Goal: Task Accomplishment & Management: Use online tool/utility

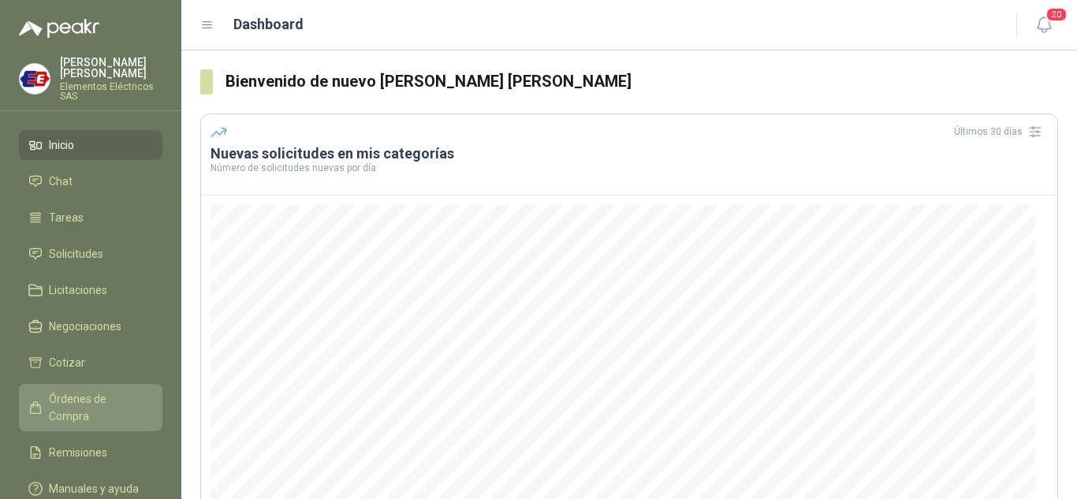
click at [71, 394] on span "Órdenes de Compra" at bounding box center [98, 407] width 99 height 35
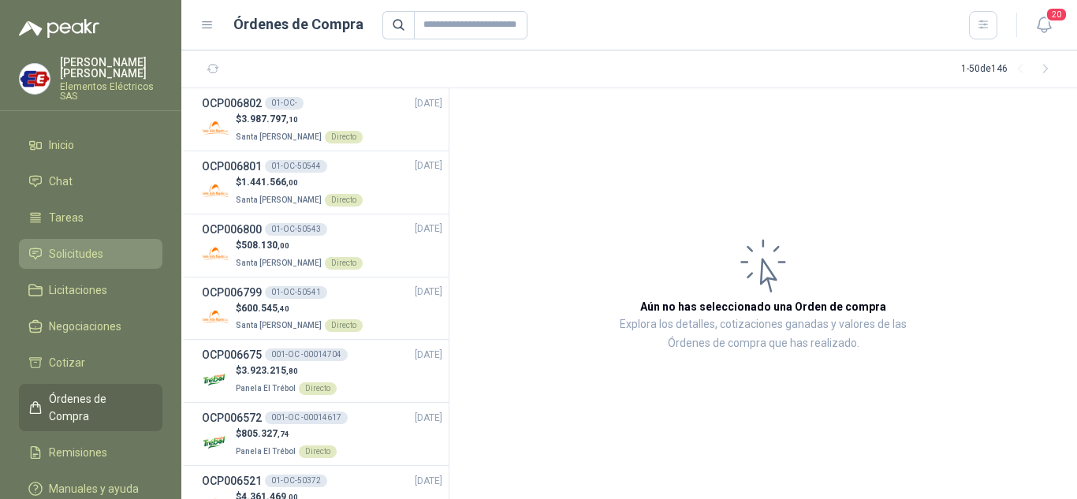
click at [77, 248] on span "Solicitudes" at bounding box center [76, 253] width 54 height 17
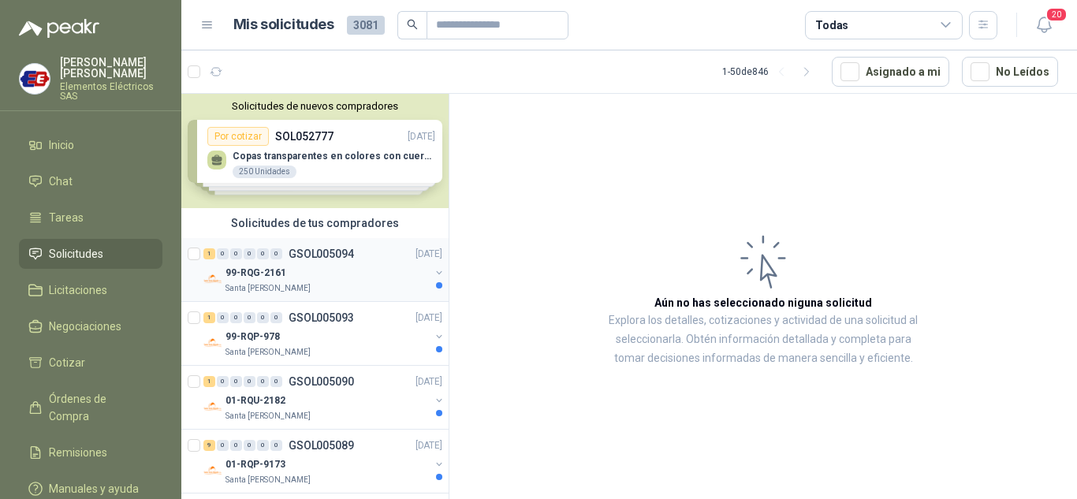
click at [230, 270] on p "99-RQG-2161" at bounding box center [256, 273] width 61 height 15
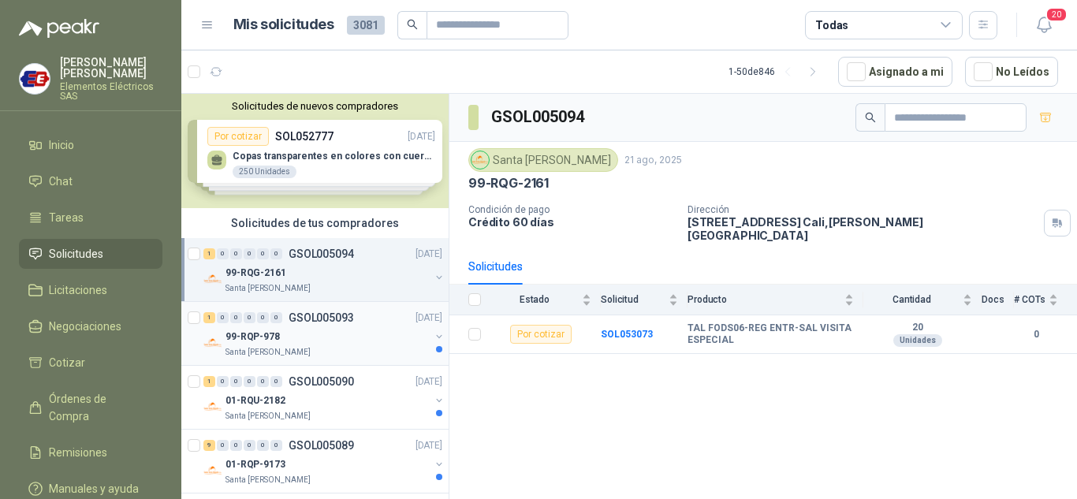
click at [256, 327] on div "99-RQP-978" at bounding box center [328, 336] width 204 height 19
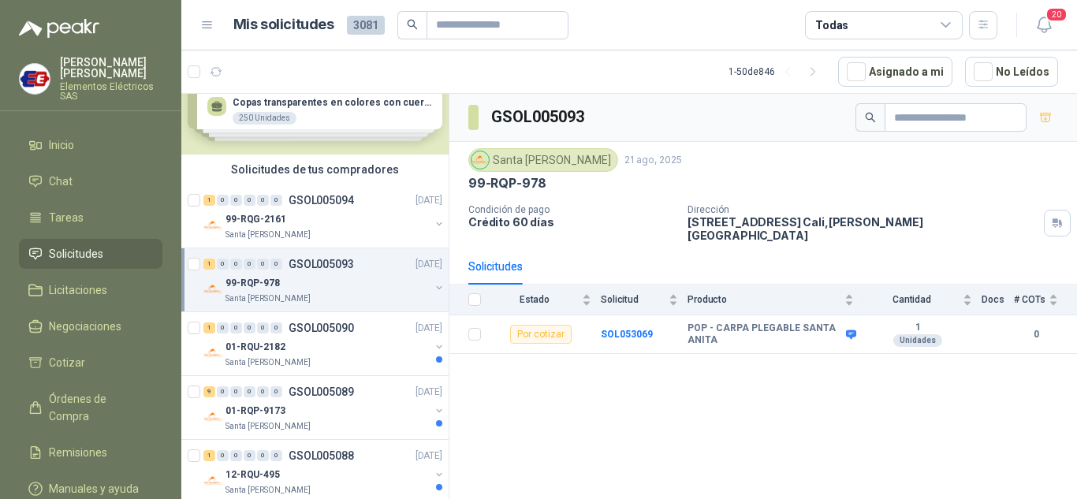
scroll to position [79, 0]
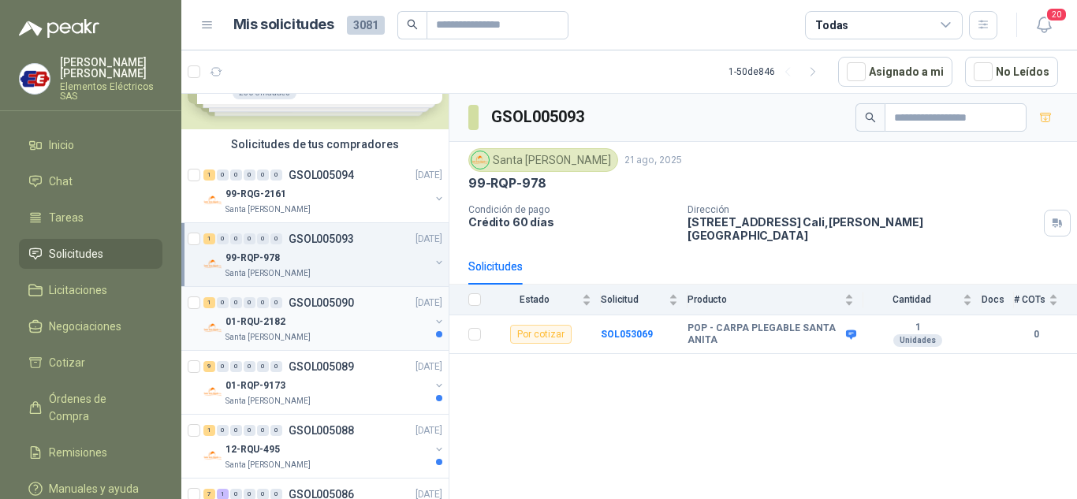
click at [263, 311] on div "1 0 0 0 0 0 GSOL005090 [DATE]" at bounding box center [324, 302] width 242 height 19
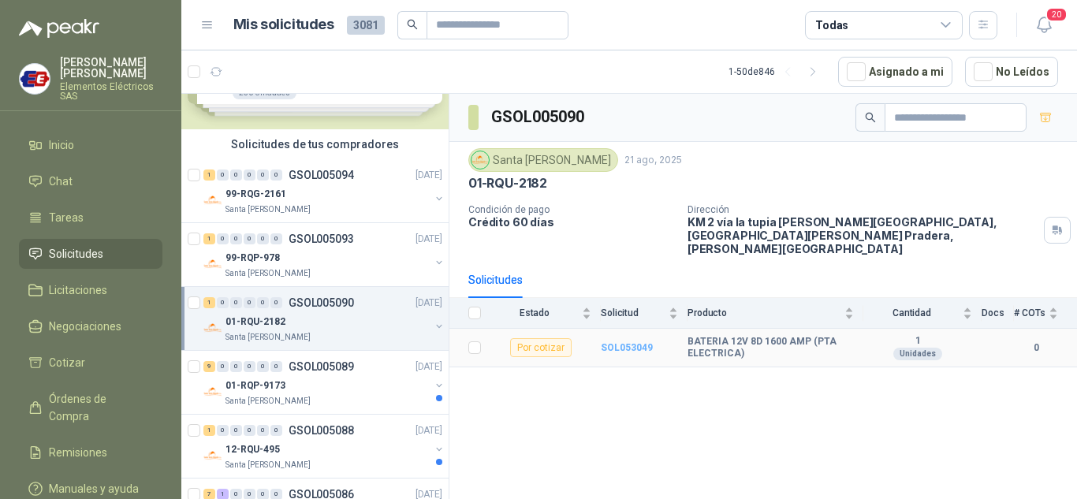
click at [611, 342] on b "SOL053049" at bounding box center [627, 347] width 52 height 11
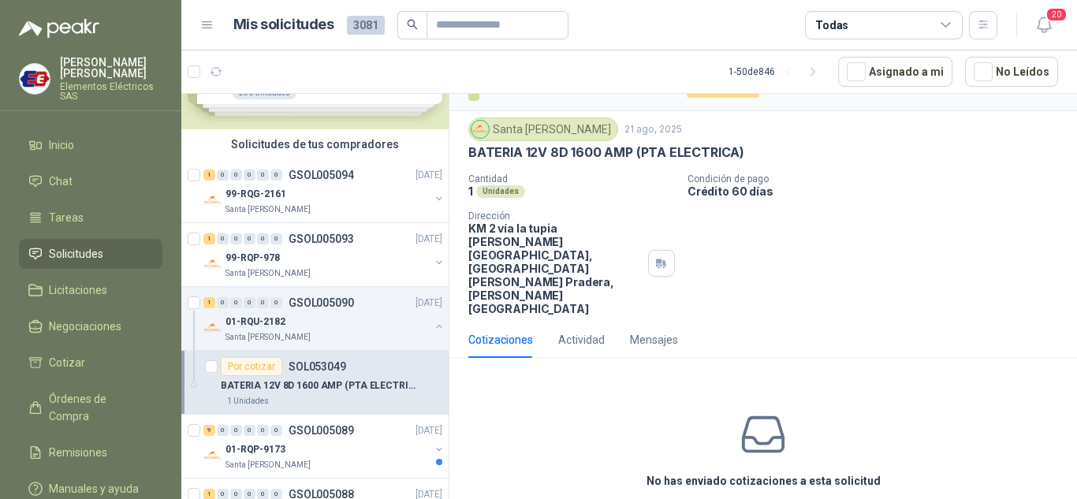
scroll to position [42, 0]
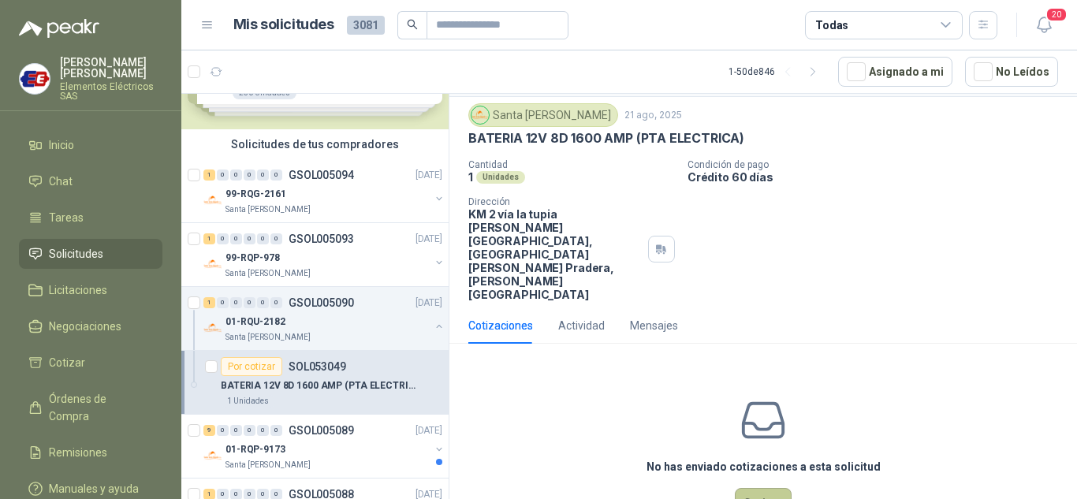
click at [748, 488] on button "Cotizar" at bounding box center [763, 503] width 57 height 30
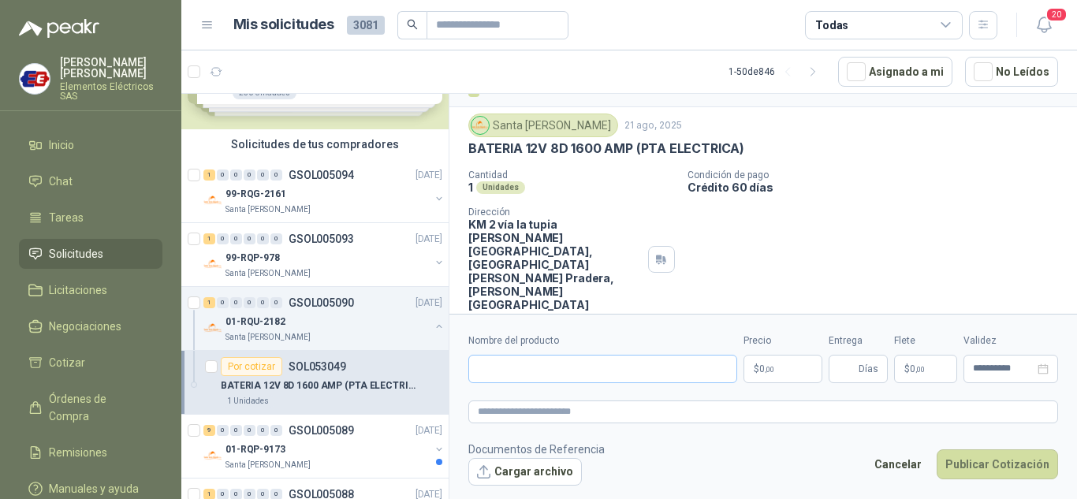
scroll to position [31, 0]
click at [538, 367] on input "Nombre del producto" at bounding box center [602, 369] width 269 height 28
type input "**********"
click at [763, 362] on p "$ 0 ,00" at bounding box center [783, 369] width 79 height 28
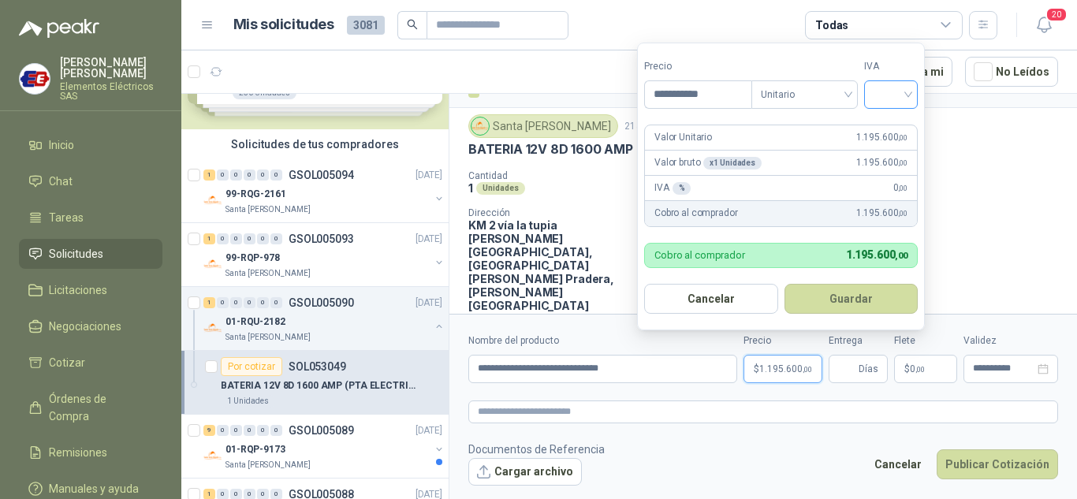
type input "**********"
click at [908, 98] on input "search" at bounding box center [891, 93] width 35 height 24
click at [895, 130] on div "19%" at bounding box center [894, 126] width 29 height 17
click at [847, 366] on input "Entrega" at bounding box center [846, 369] width 17 height 27
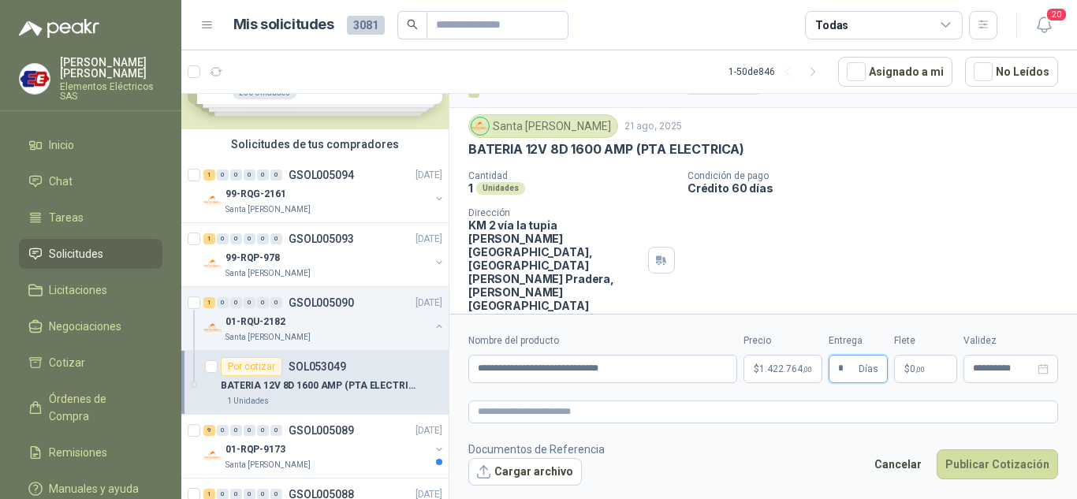
type input "*"
click at [899, 337] on label "Flete" at bounding box center [925, 341] width 63 height 15
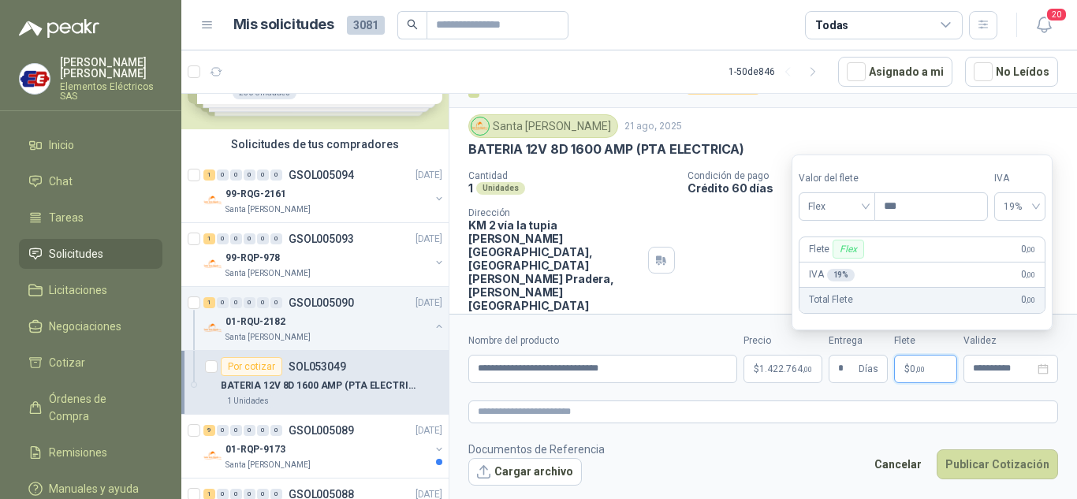
click at [909, 376] on p "$ 0 ,00" at bounding box center [925, 369] width 63 height 28
click at [815, 206] on span "Flex" at bounding box center [837, 207] width 58 height 24
drag, startPoint x: 849, startPoint y: 266, endPoint x: 979, endPoint y: 496, distance: 264.9
click at [849, 267] on div "Incluido" at bounding box center [838, 264] width 54 height 17
click at [999, 475] on button "Publicar Cotización" at bounding box center [997, 464] width 121 height 30
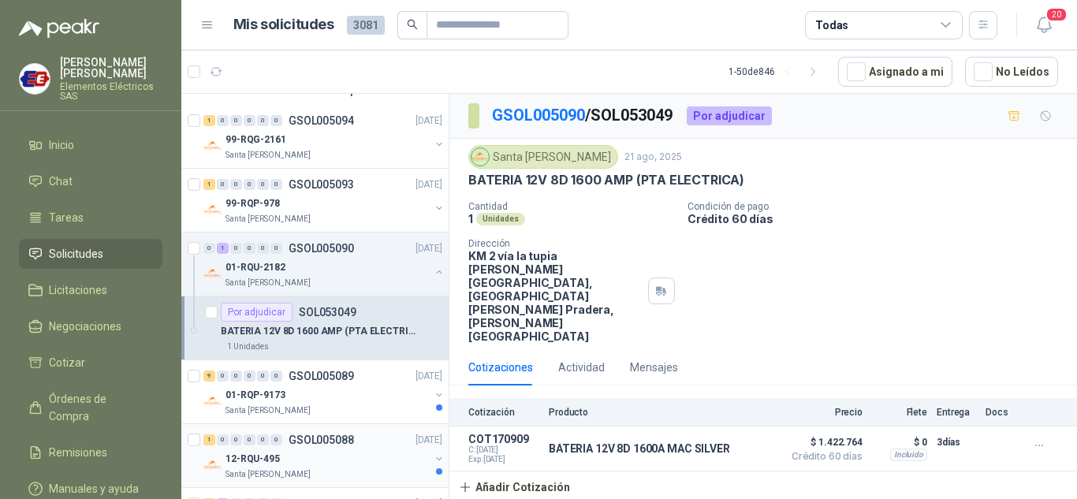
scroll to position [237, 0]
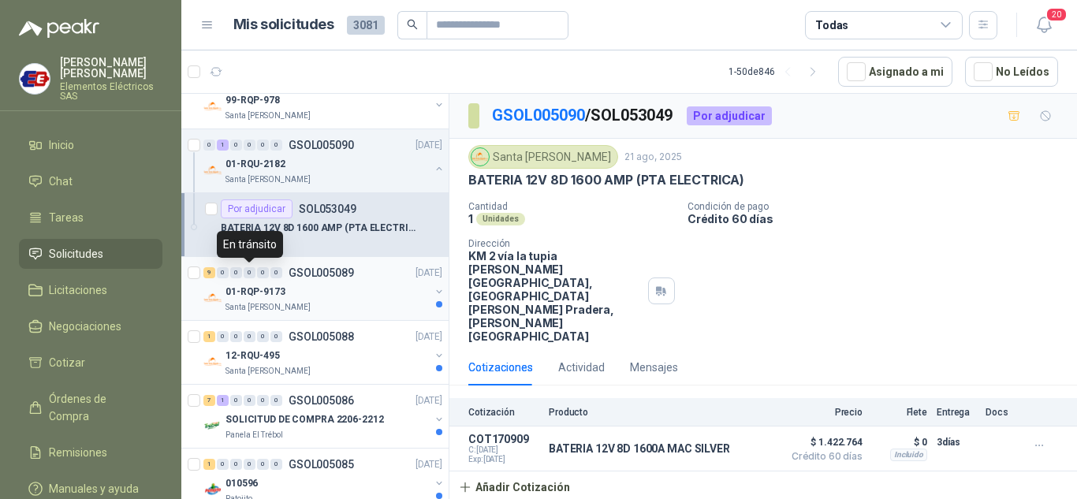
click at [254, 276] on div "0" at bounding box center [250, 272] width 12 height 11
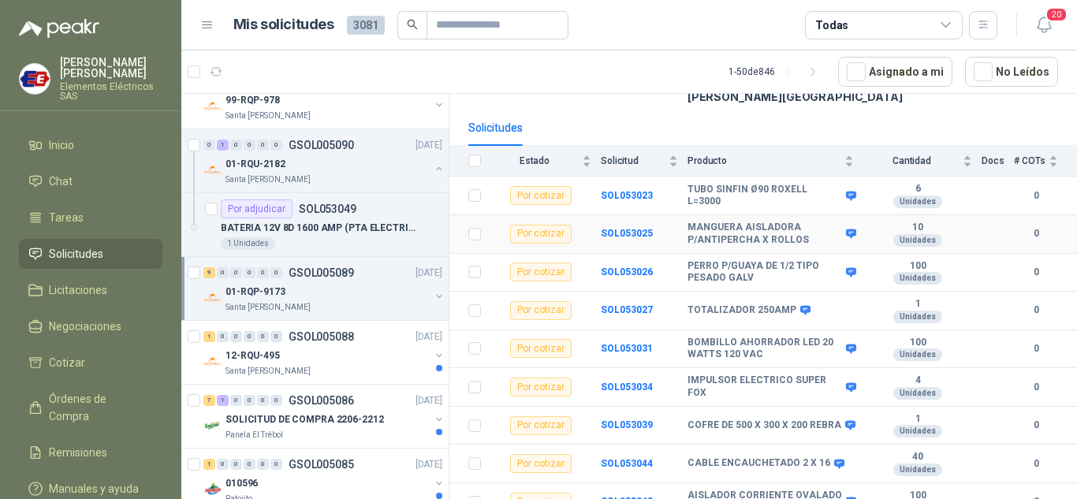
scroll to position [156, 0]
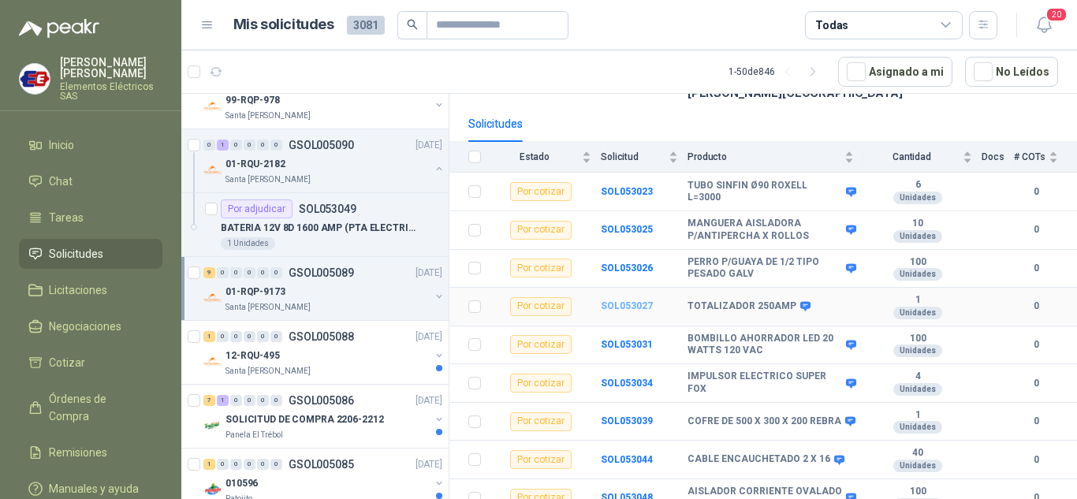
click at [617, 300] on b "SOL053027" at bounding box center [627, 305] width 52 height 11
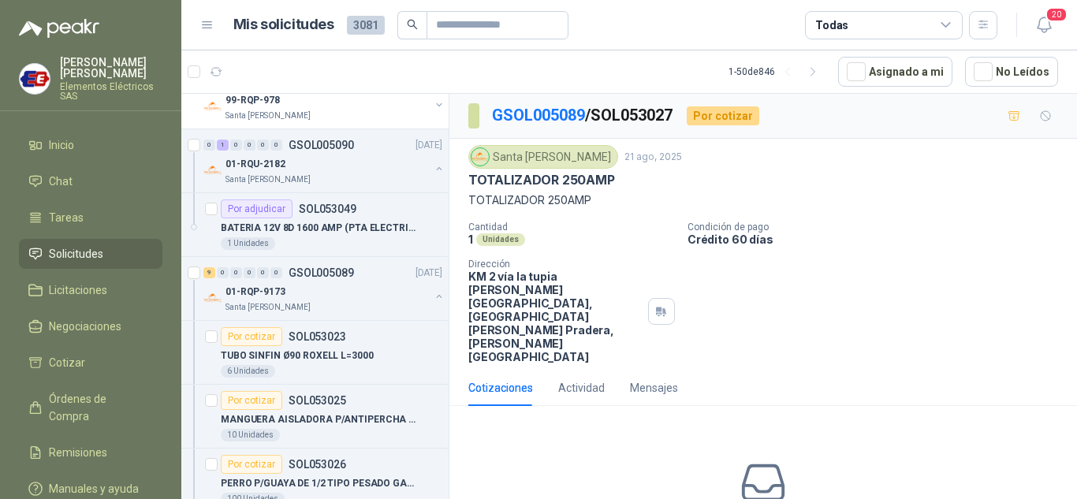
scroll to position [62, 0]
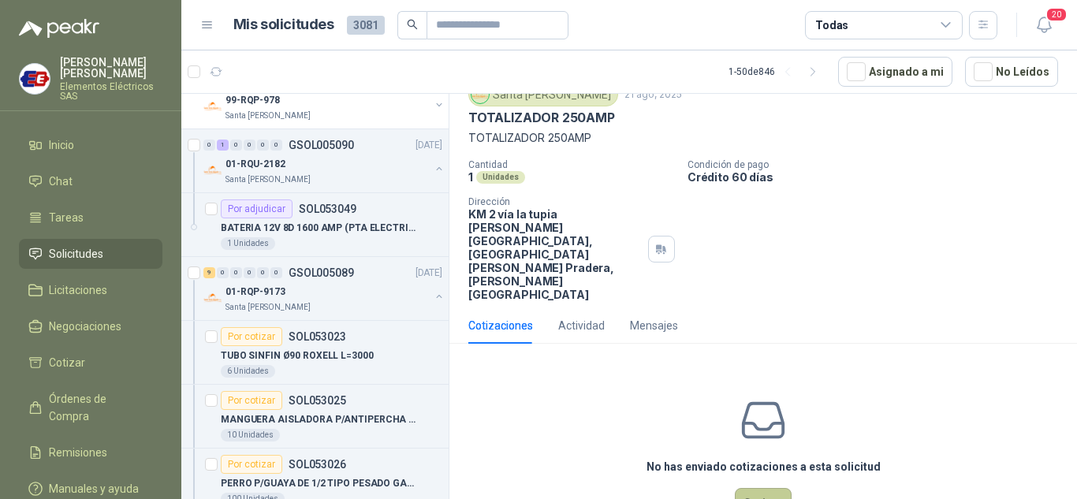
click at [759, 488] on button "Cotizar" at bounding box center [763, 503] width 57 height 30
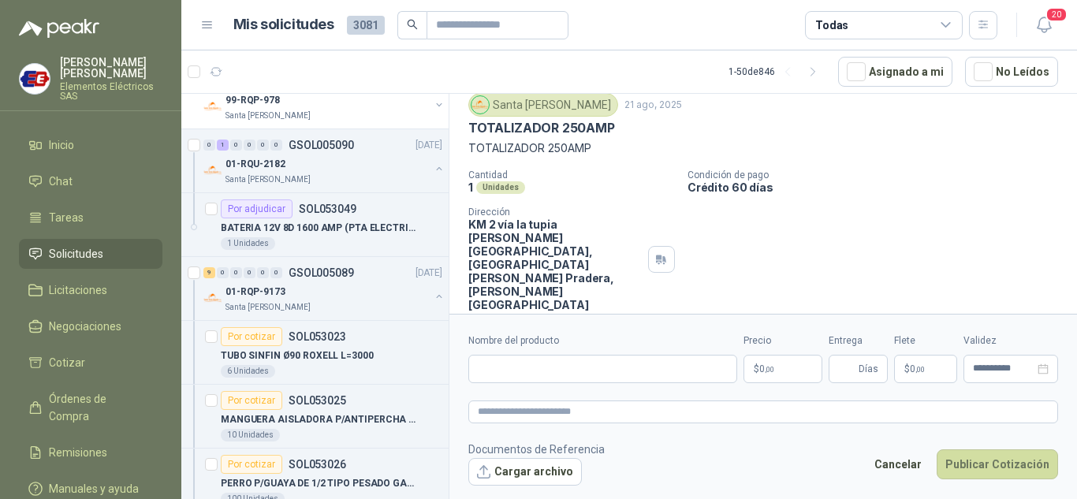
scroll to position [51, 0]
click at [522, 364] on input "Nombre del producto" at bounding box center [602, 369] width 269 height 28
type input "**********"
click at [762, 374] on span "0 ,00" at bounding box center [766, 368] width 15 height 9
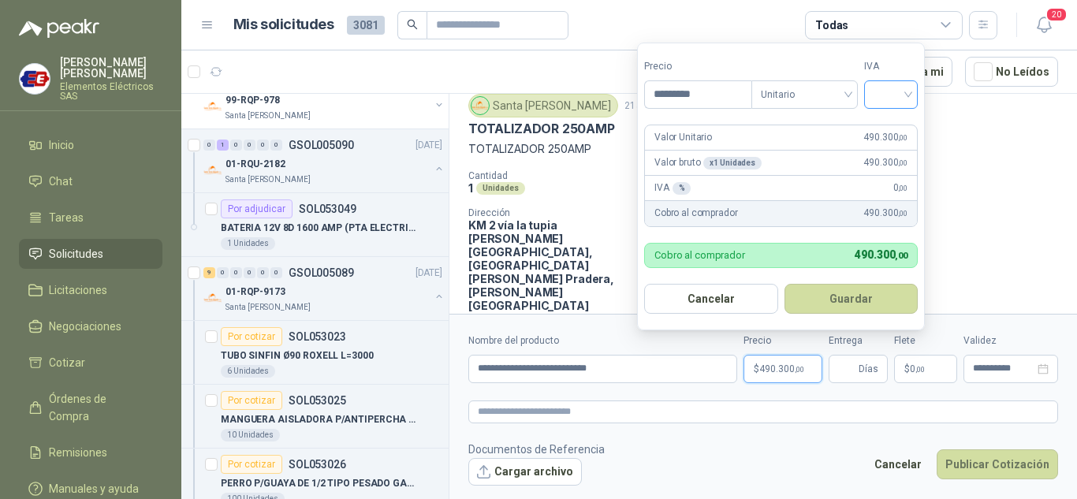
click at [913, 91] on div at bounding box center [891, 94] width 54 height 28
type input "*********"
drag, startPoint x: 890, startPoint y: 128, endPoint x: 863, endPoint y: 367, distance: 241.2
click at [885, 153] on div "19% 5% 0%" at bounding box center [895, 152] width 48 height 76
click at [849, 366] on input "Entrega" at bounding box center [846, 369] width 17 height 27
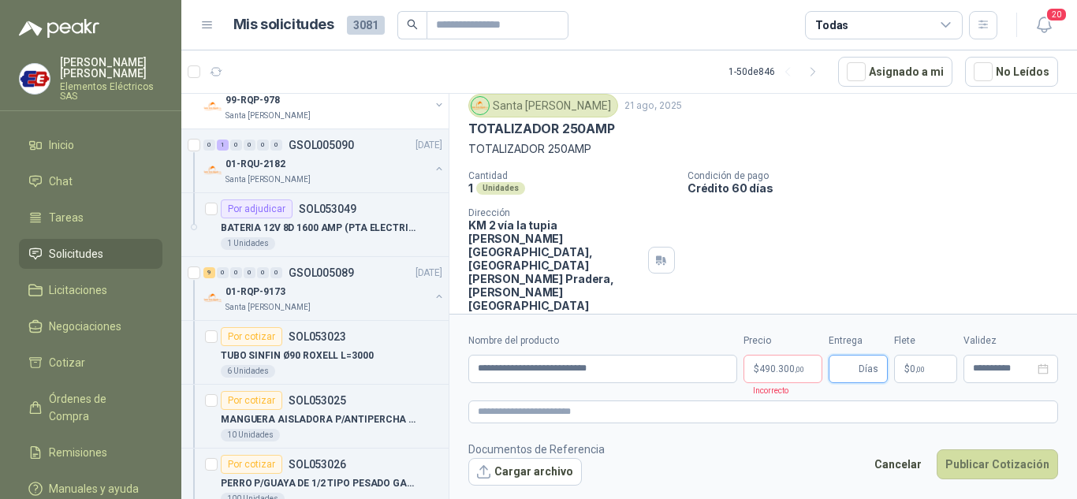
type input "*"
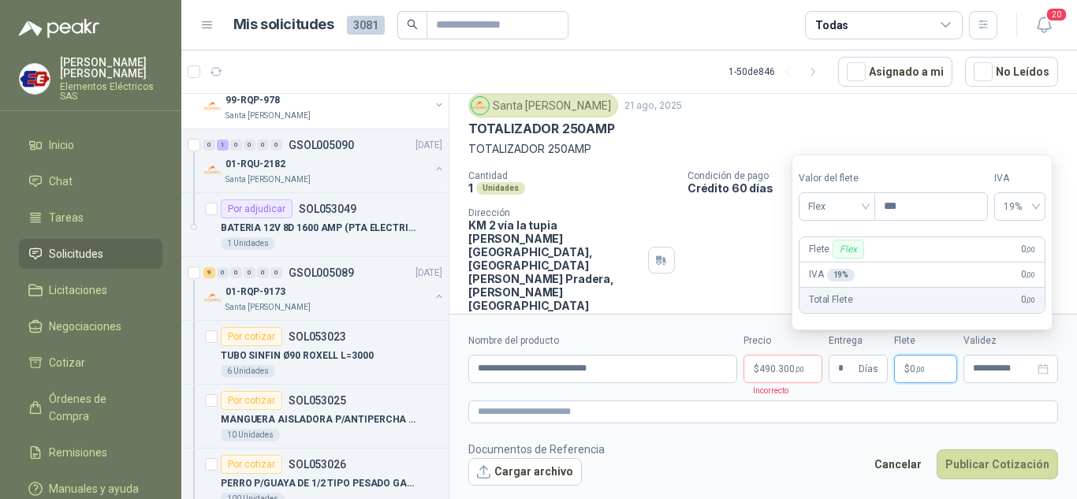
click at [917, 371] on span ",00" at bounding box center [920, 369] width 9 height 9
click at [860, 208] on span "Flex" at bounding box center [837, 207] width 58 height 24
drag, startPoint x: 831, startPoint y: 267, endPoint x: 833, endPoint y: 340, distance: 72.6
click at [830, 272] on div "Incluido" at bounding box center [838, 264] width 54 height 17
drag, startPoint x: 796, startPoint y: 365, endPoint x: 830, endPoint y: 342, distance: 40.9
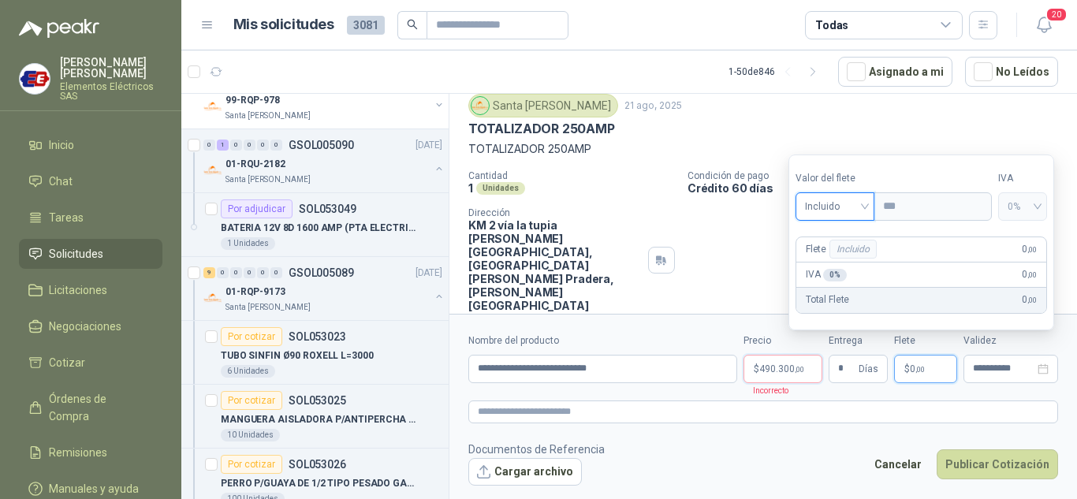
click at [798, 363] on p "$ 490.300 ,00" at bounding box center [783, 369] width 79 height 28
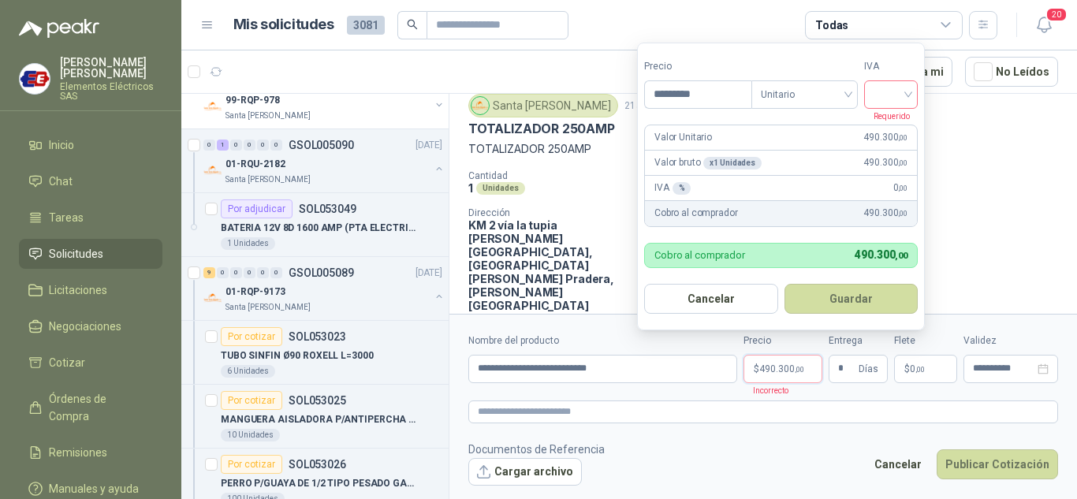
click at [908, 88] on input "search" at bounding box center [891, 93] width 35 height 24
drag, startPoint x: 890, startPoint y: 126, endPoint x: 892, endPoint y: 135, distance: 8.8
click at [890, 130] on div "19%" at bounding box center [894, 126] width 29 height 17
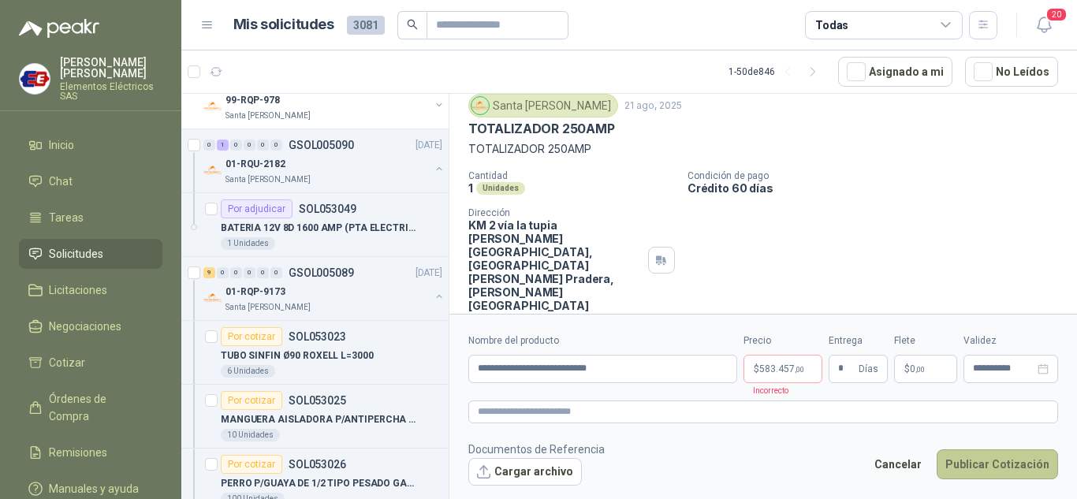
click at [978, 463] on button "Publicar Cotización" at bounding box center [997, 464] width 121 height 30
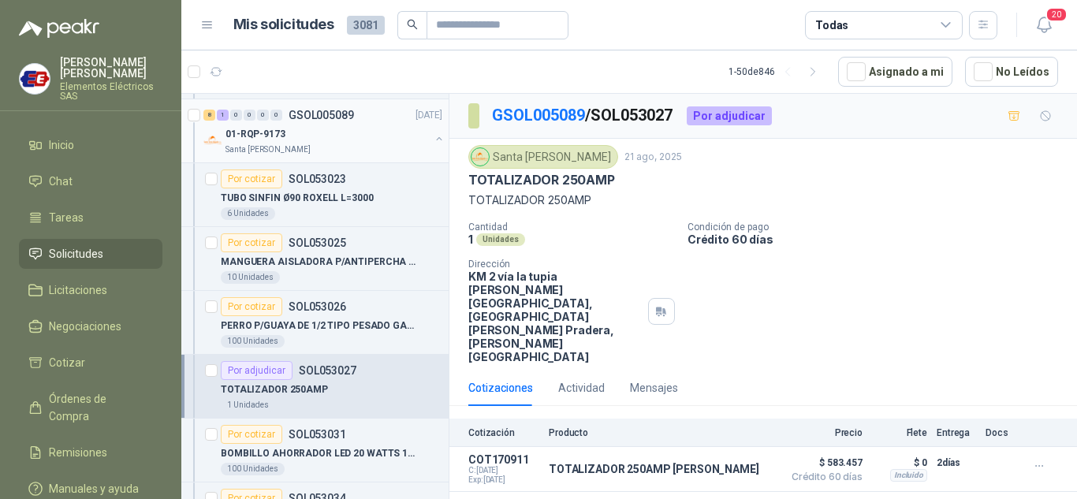
scroll to position [473, 0]
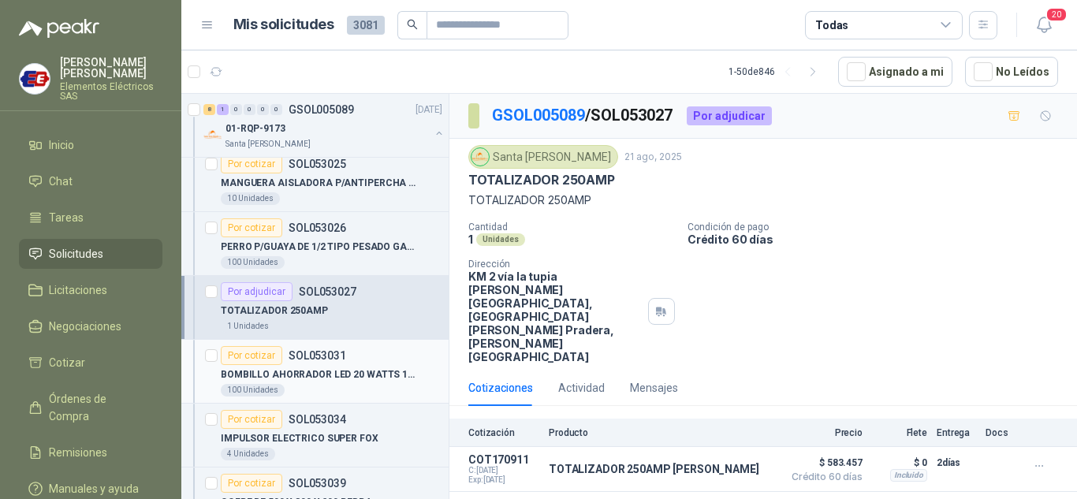
click at [239, 358] on div "Por cotizar" at bounding box center [252, 355] width 62 height 19
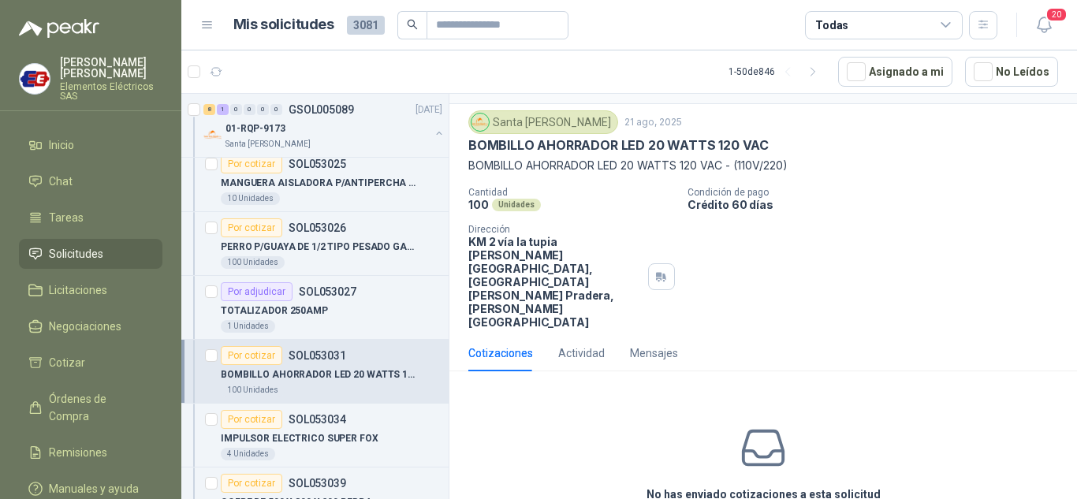
scroll to position [62, 0]
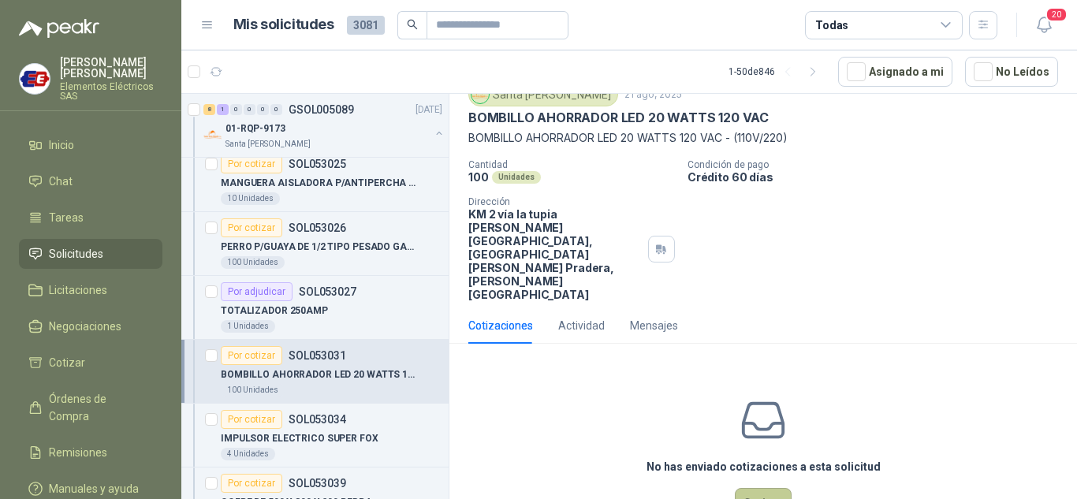
click at [759, 488] on button "Cotizar" at bounding box center [763, 503] width 57 height 30
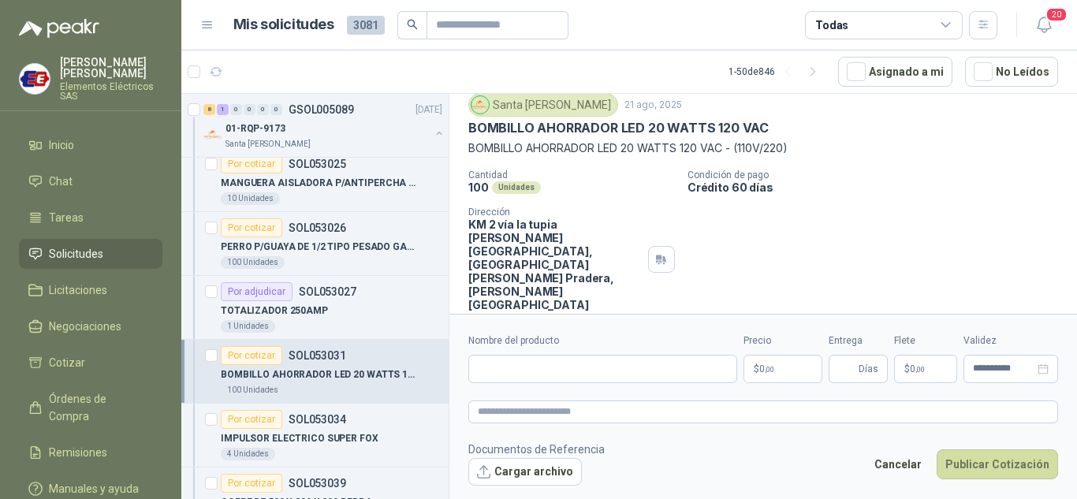
scroll to position [51, 0]
click at [527, 374] on input "Nombre del producto" at bounding box center [602, 369] width 269 height 28
type input "**********"
click at [770, 370] on span ",00" at bounding box center [769, 369] width 9 height 9
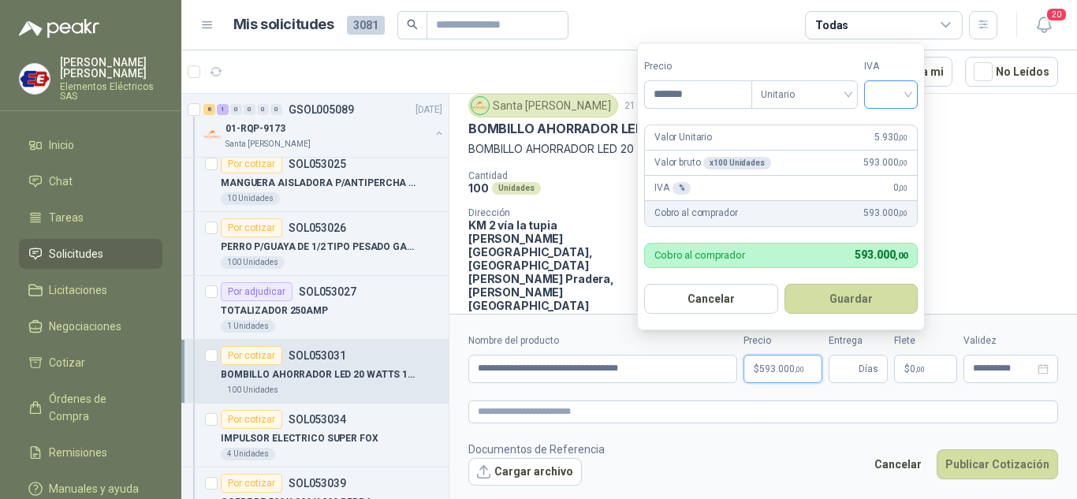
click at [917, 95] on div at bounding box center [891, 94] width 54 height 28
type input "*******"
click at [893, 128] on div "19%" at bounding box center [894, 126] width 29 height 17
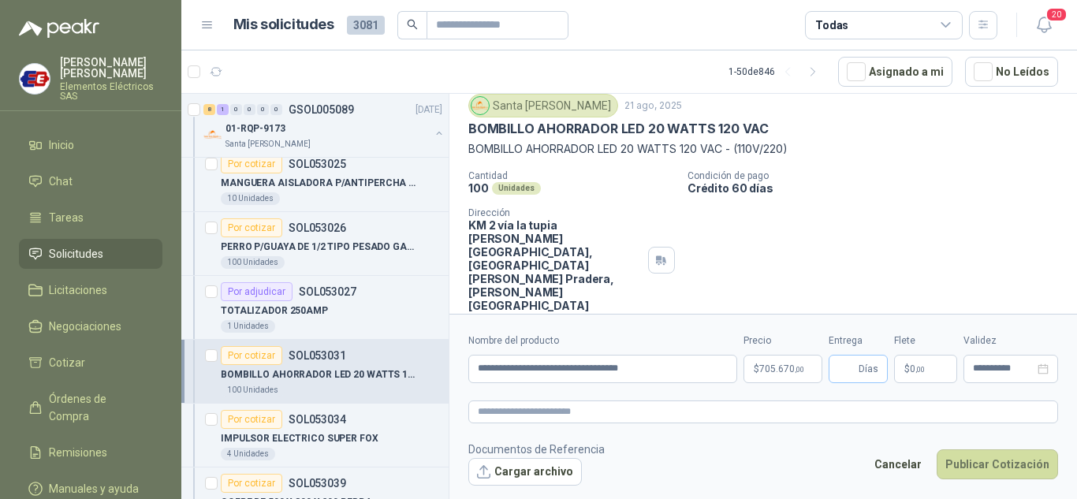
click at [868, 370] on span "Días" at bounding box center [869, 369] width 20 height 27
type input "*"
drag, startPoint x: 914, startPoint y: 338, endPoint x: 914, endPoint y: 349, distance: 11.0
click at [914, 338] on label "Flete" at bounding box center [925, 341] width 63 height 15
click at [912, 375] on p "$ 0 ,00" at bounding box center [925, 369] width 63 height 28
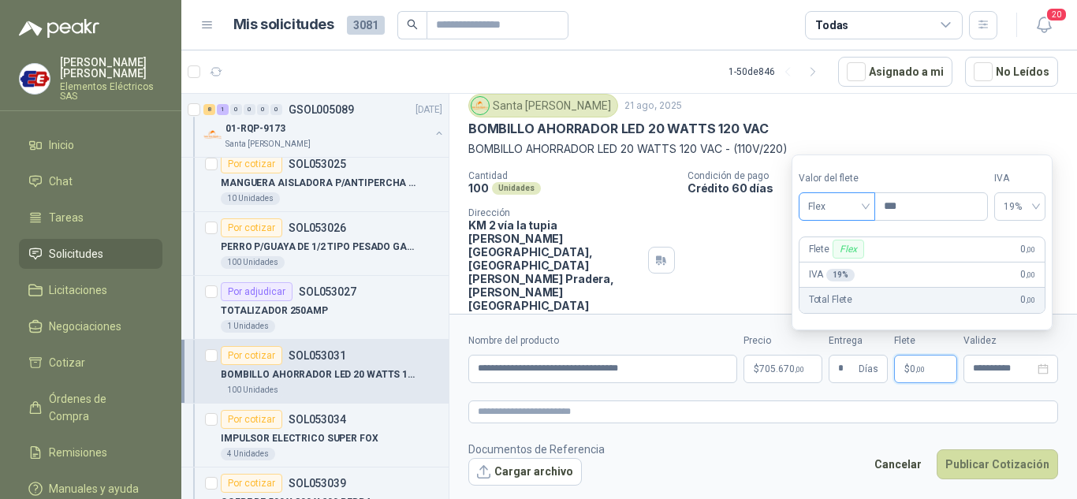
click at [859, 207] on span "Flex" at bounding box center [837, 207] width 58 height 24
drag, startPoint x: 830, startPoint y: 261, endPoint x: 972, endPoint y: 473, distance: 254.8
click at [838, 270] on div "Incluido" at bounding box center [838, 264] width 54 height 17
click at [976, 469] on button "Publicar Cotización" at bounding box center [997, 464] width 121 height 30
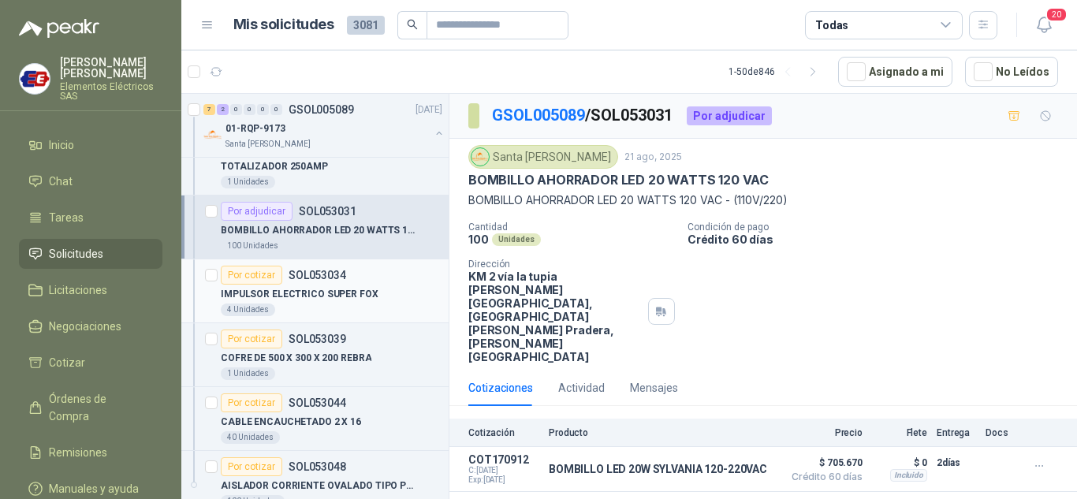
scroll to position [631, 0]
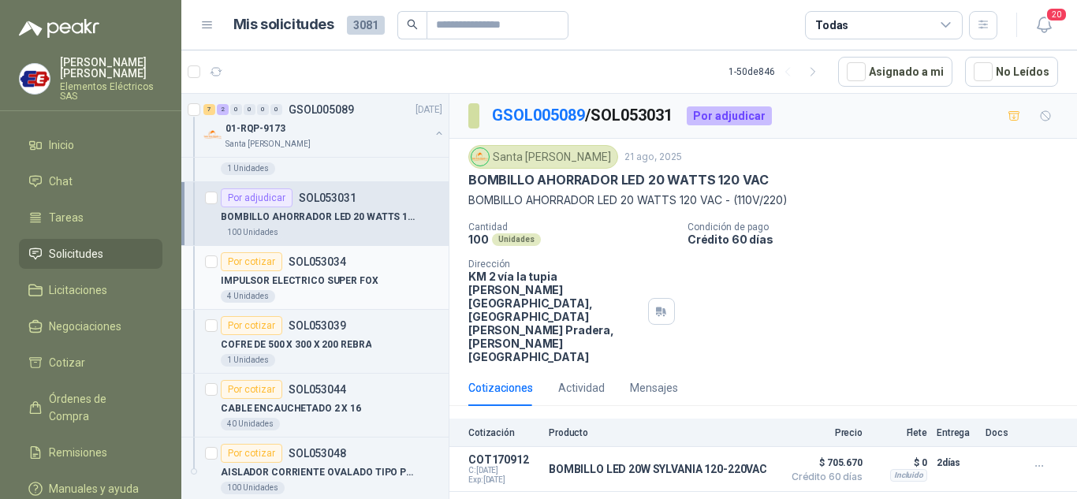
click at [246, 268] on div "Por cotizar" at bounding box center [252, 261] width 62 height 19
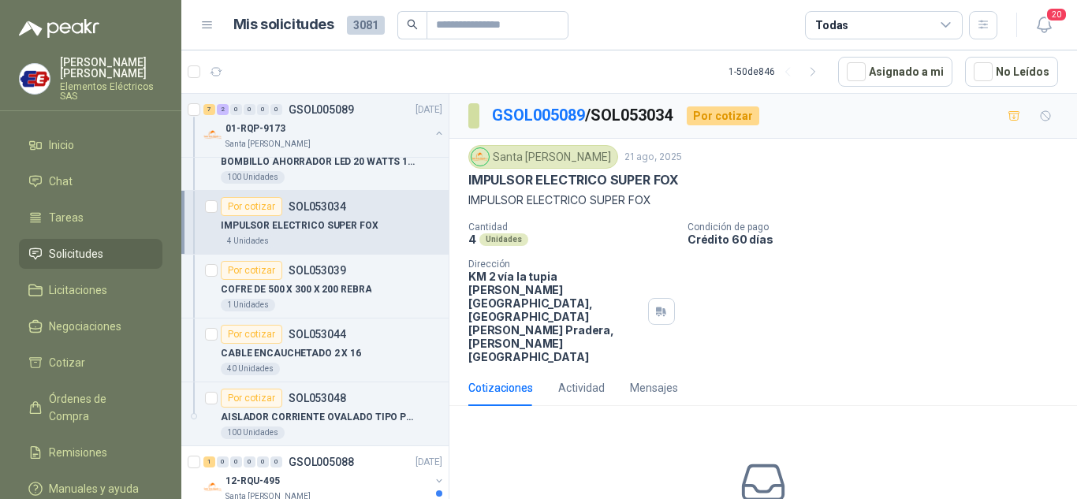
scroll to position [710, 0]
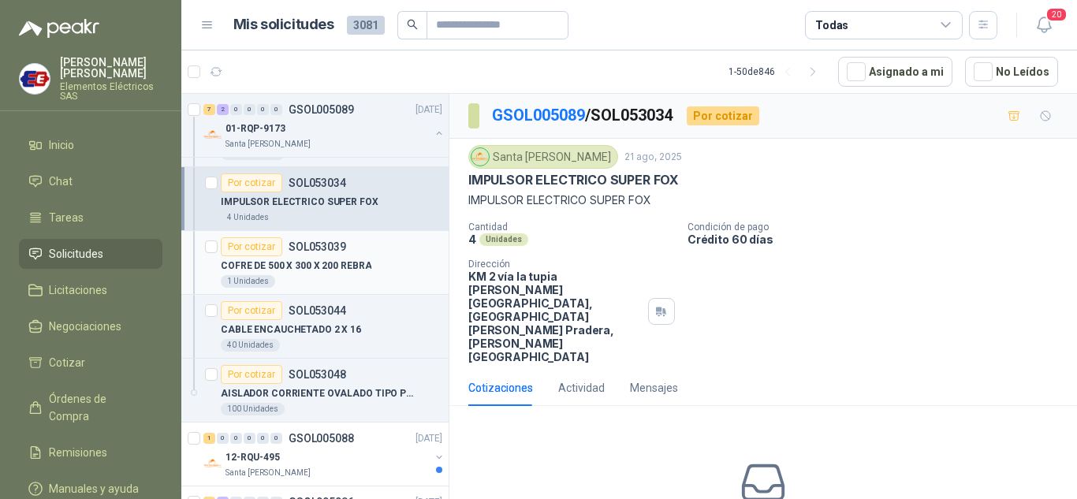
click at [259, 249] on div "Por cotizar" at bounding box center [252, 246] width 62 height 19
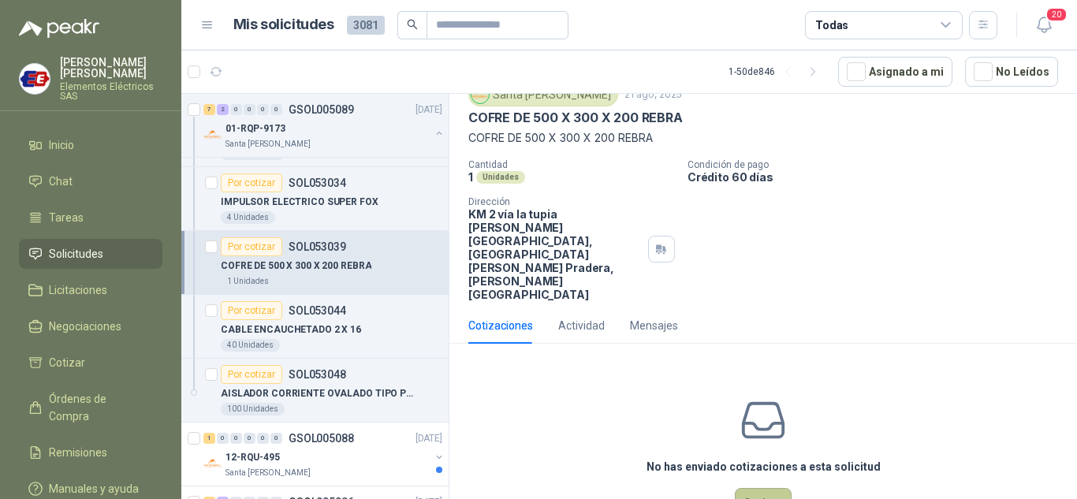
click at [752, 488] on button "Cotizar" at bounding box center [763, 503] width 57 height 30
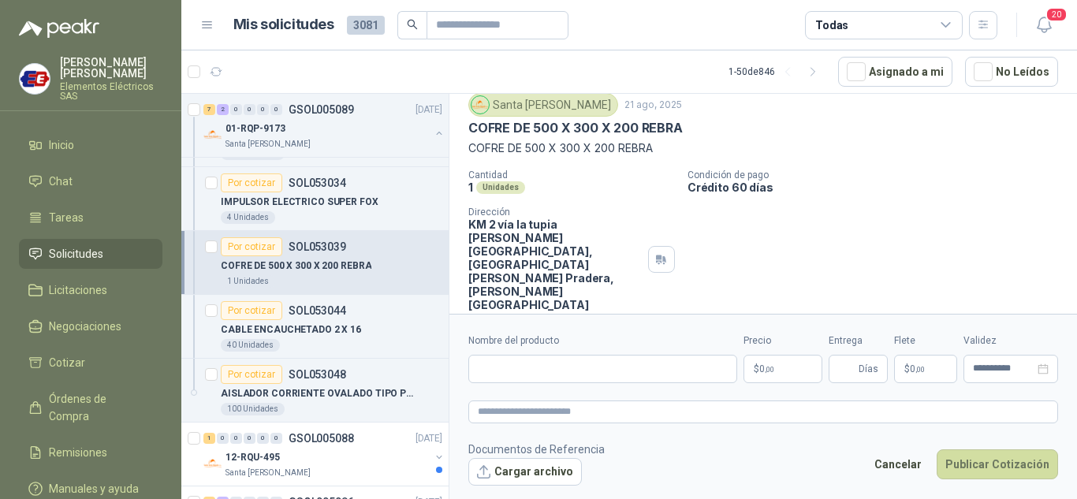
scroll to position [51, 0]
click at [539, 365] on input "Nombre del producto" at bounding box center [602, 369] width 269 height 28
type input "**********"
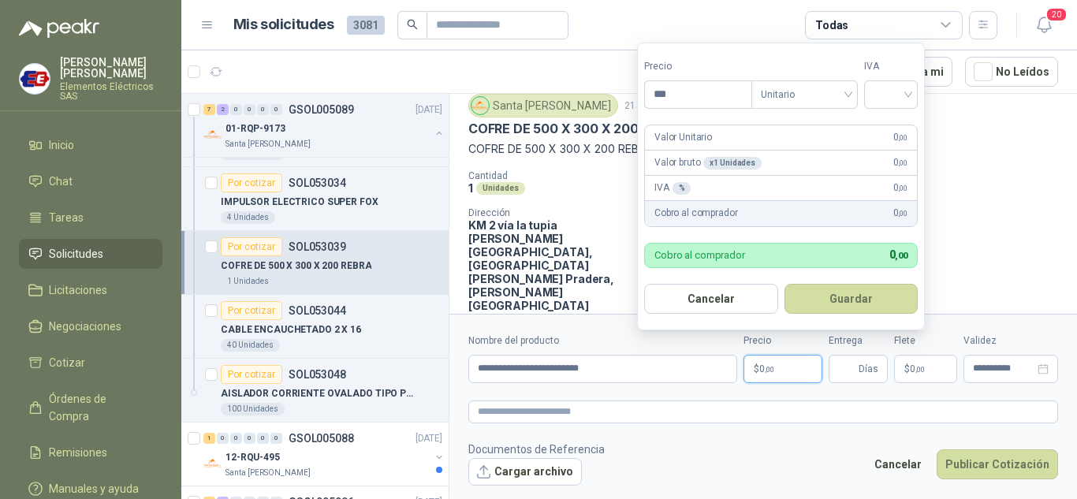
click at [772, 376] on p "$ 0 ,00" at bounding box center [783, 369] width 79 height 28
click at [912, 91] on div at bounding box center [891, 94] width 54 height 28
type input "*********"
drag, startPoint x: 892, startPoint y: 128, endPoint x: 879, endPoint y: 336, distance: 208.6
click at [892, 132] on div "19%" at bounding box center [894, 126] width 29 height 17
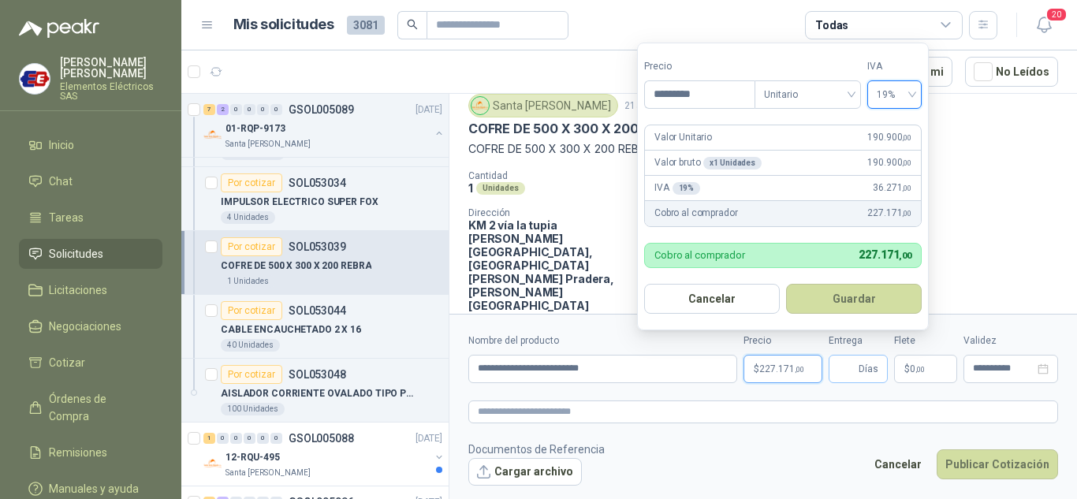
click at [872, 366] on span "Días" at bounding box center [869, 369] width 20 height 27
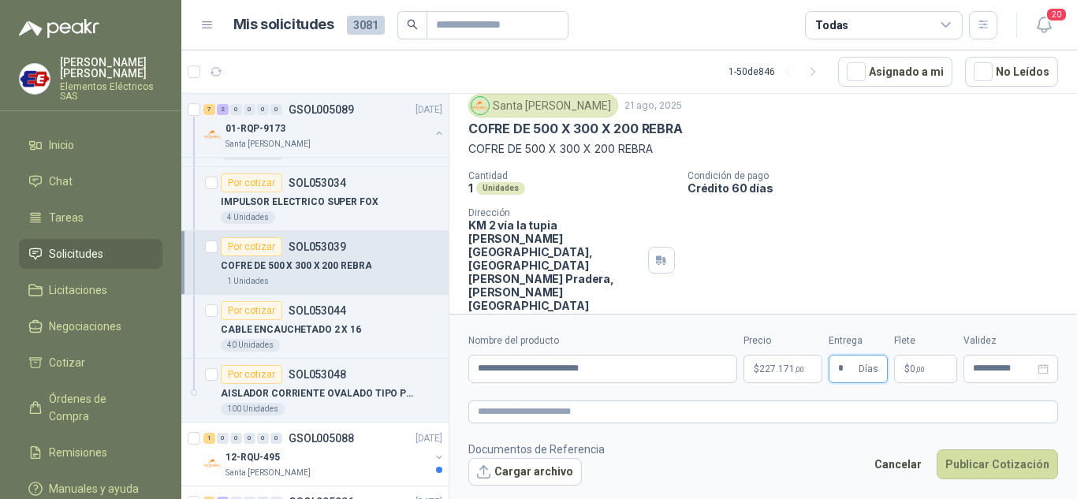
type input "*"
drag, startPoint x: 909, startPoint y: 338, endPoint x: 909, endPoint y: 349, distance: 11.0
click at [909, 345] on label "Flete" at bounding box center [925, 341] width 63 height 15
click at [911, 364] on span "0 ,00" at bounding box center [917, 368] width 15 height 9
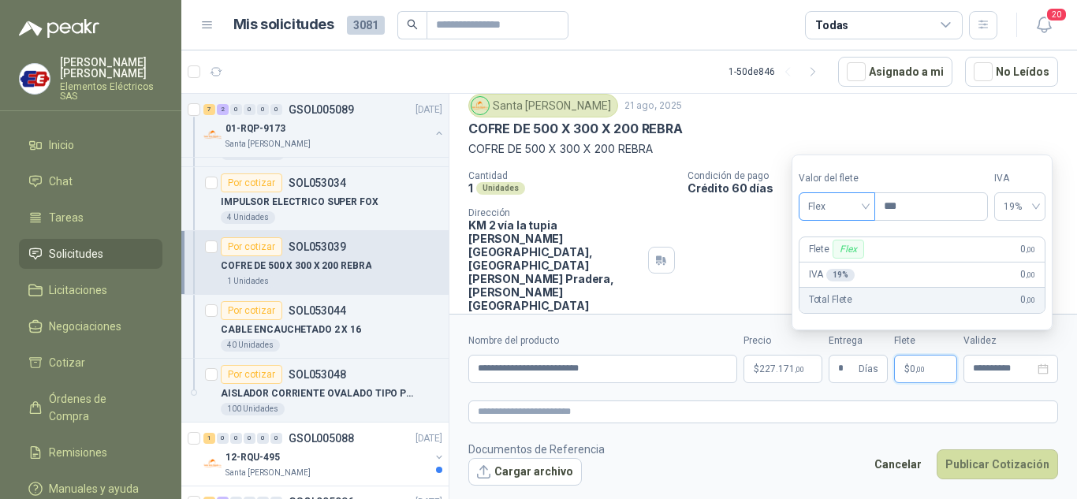
click at [856, 209] on span "Flex" at bounding box center [837, 207] width 58 height 24
drag, startPoint x: 845, startPoint y: 267, endPoint x: 858, endPoint y: 288, distance: 24.1
click at [853, 282] on div "Flex Incluido Fijo" at bounding box center [838, 265] width 73 height 76
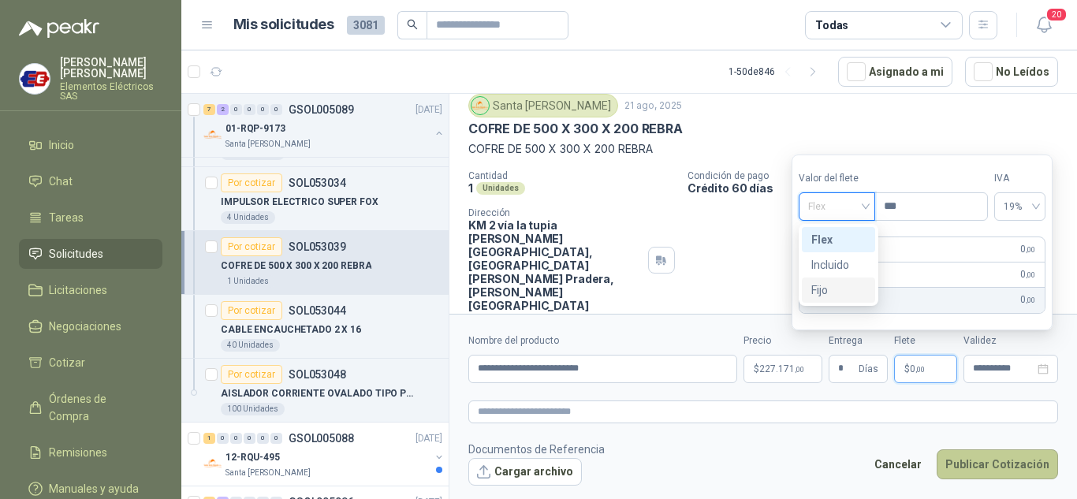
click at [995, 462] on button "Publicar Cotización" at bounding box center [997, 464] width 121 height 30
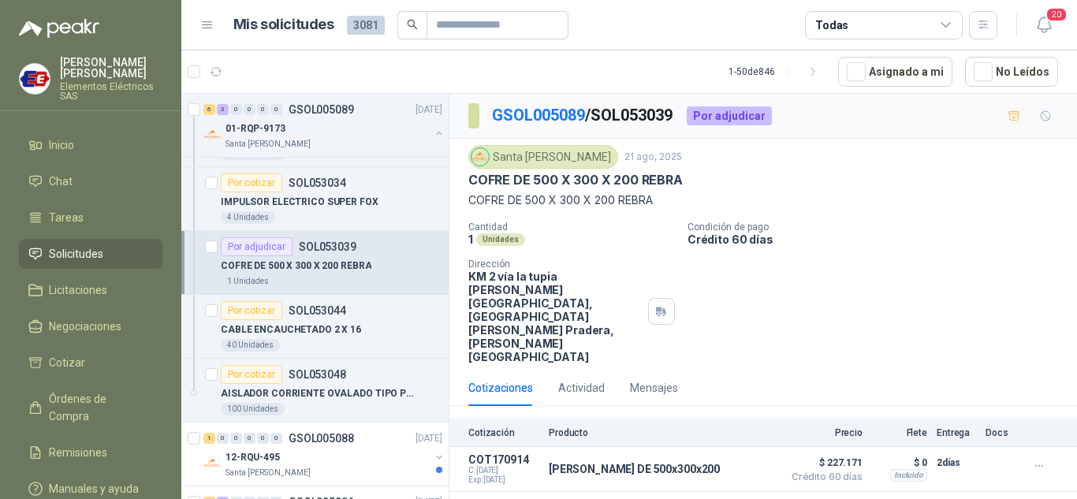
scroll to position [789, 0]
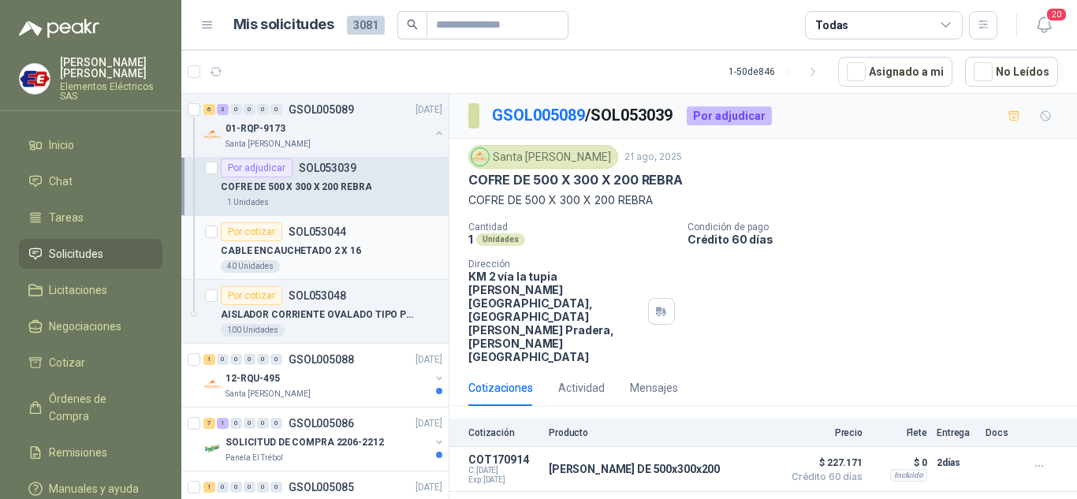
click at [260, 230] on div "Por cotizar" at bounding box center [252, 231] width 62 height 19
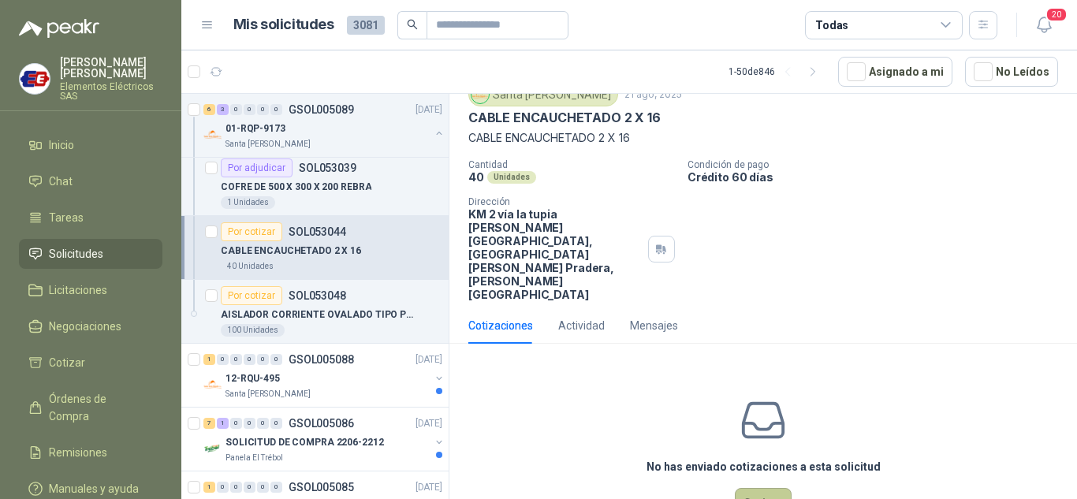
click at [764, 488] on button "Cotizar" at bounding box center [763, 503] width 57 height 30
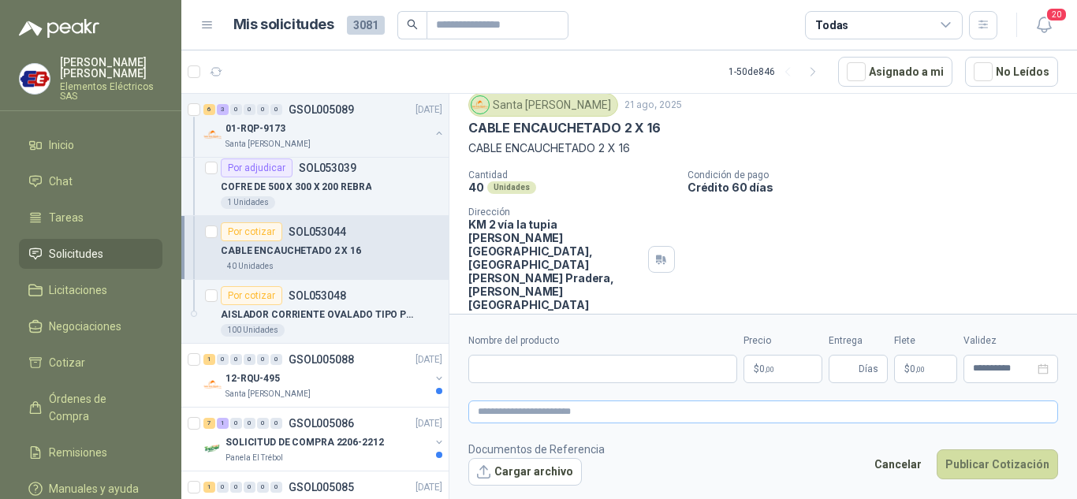
scroll to position [51, 0]
click at [554, 367] on input "Nombre del producto" at bounding box center [602, 369] width 269 height 28
type input "**********"
click at [772, 370] on span ",00" at bounding box center [769, 369] width 9 height 9
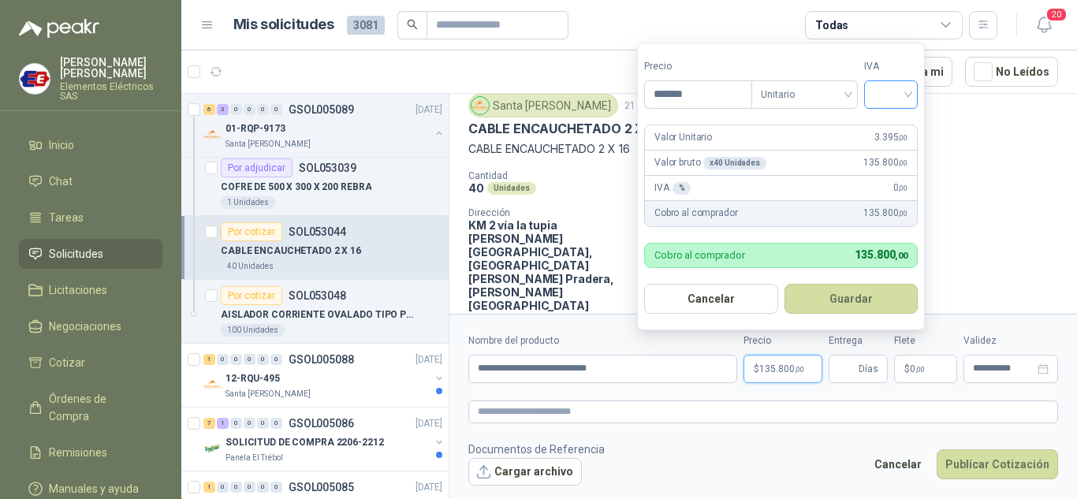
type input "*******"
click at [908, 103] on input "search" at bounding box center [891, 93] width 35 height 24
drag, startPoint x: 896, startPoint y: 130, endPoint x: 875, endPoint y: 297, distance: 168.4
click at [897, 160] on div "19% 5% 0%" at bounding box center [895, 152] width 48 height 76
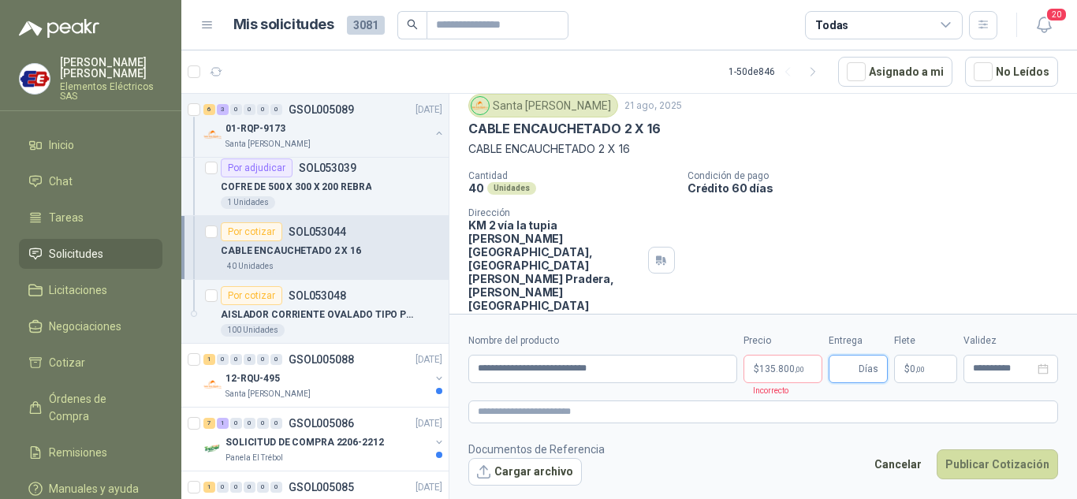
click at [846, 365] on input "Entrega" at bounding box center [846, 369] width 17 height 27
type input "*"
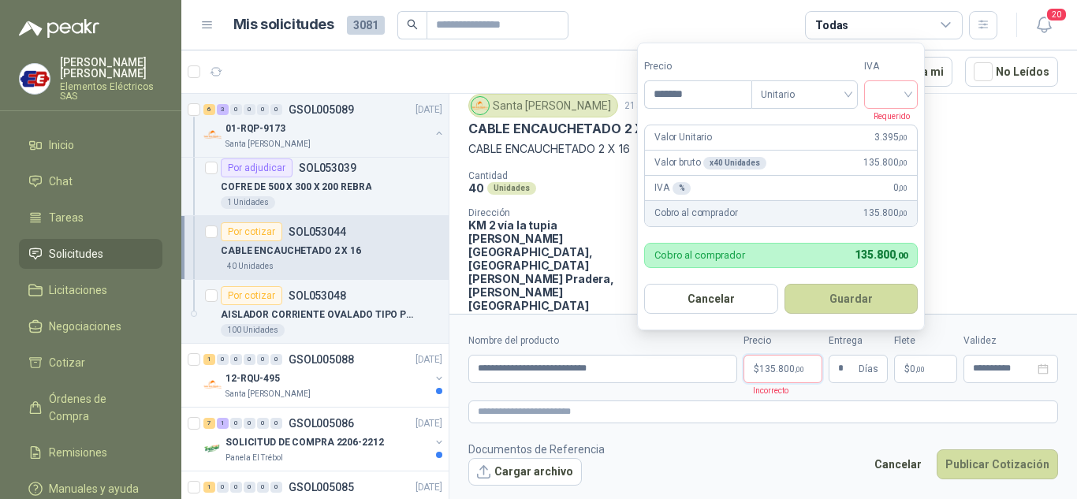
drag, startPoint x: 774, startPoint y: 377, endPoint x: 780, endPoint y: 363, distance: 15.5
click at [774, 375] on p "$ 135.800 ,00" at bounding box center [783, 369] width 79 height 28
click at [908, 97] on input "search" at bounding box center [891, 93] width 35 height 24
click at [888, 129] on div "19%" at bounding box center [894, 126] width 29 height 17
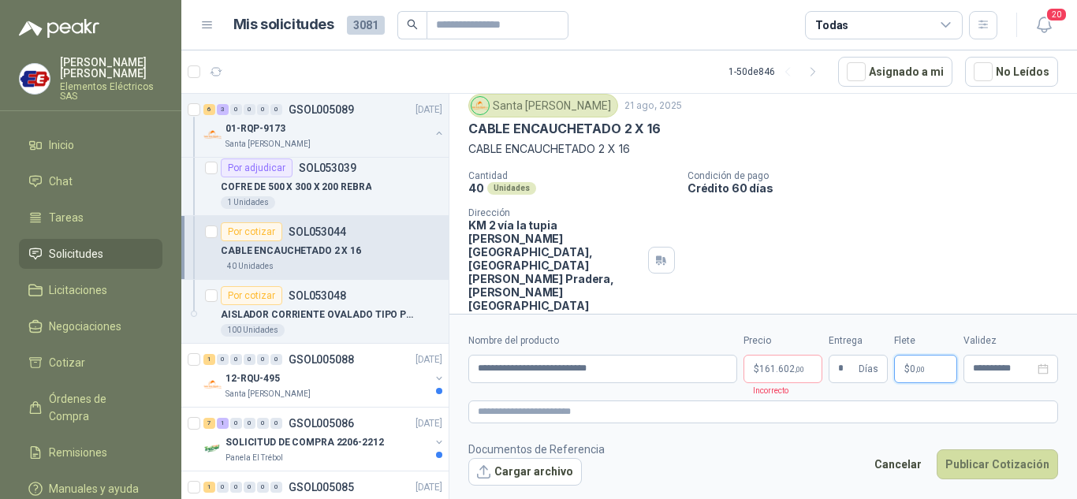
click at [900, 367] on p "$ 0 ,00" at bounding box center [925, 369] width 63 height 28
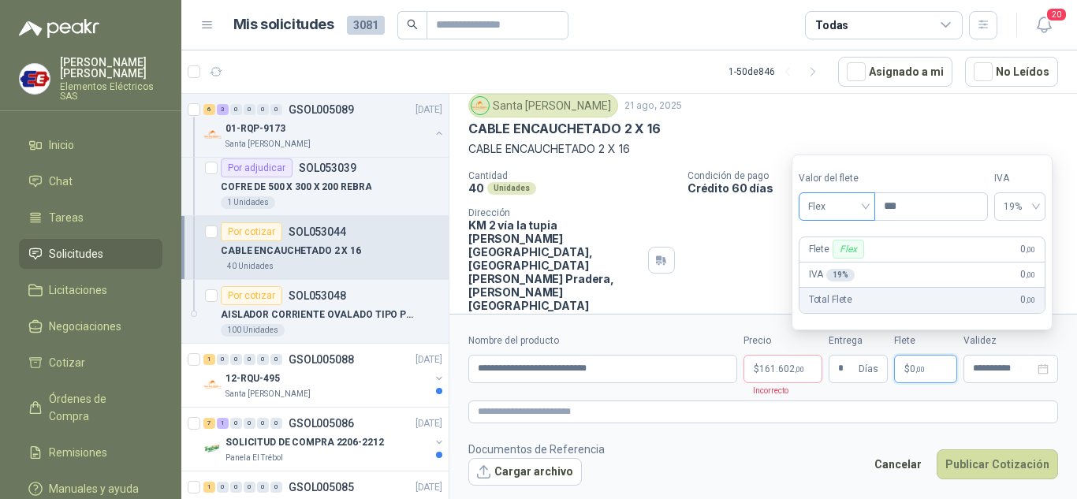
click at [858, 215] on span "Flex" at bounding box center [837, 207] width 58 height 24
click at [833, 264] on div "Incluido" at bounding box center [838, 264] width 54 height 17
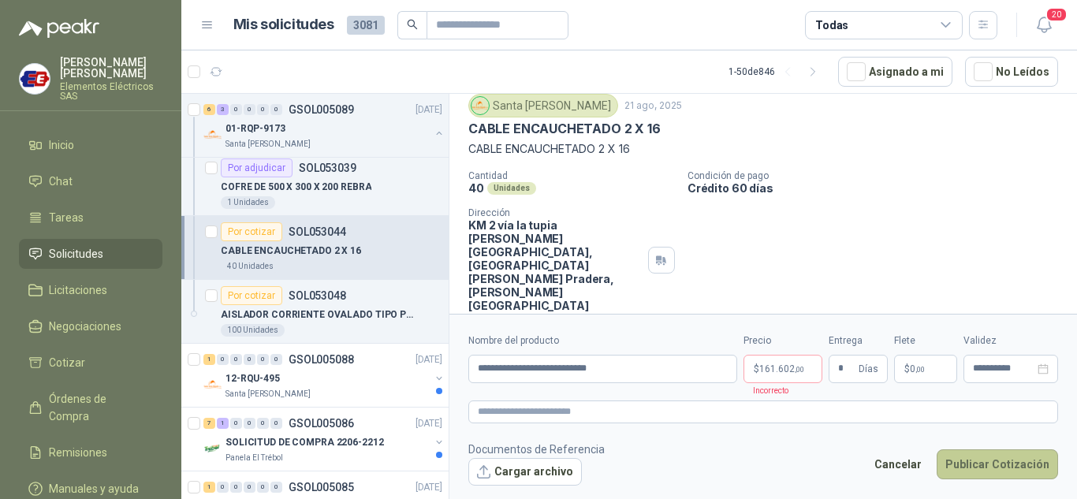
click at [992, 457] on button "Publicar Cotización" at bounding box center [997, 464] width 121 height 30
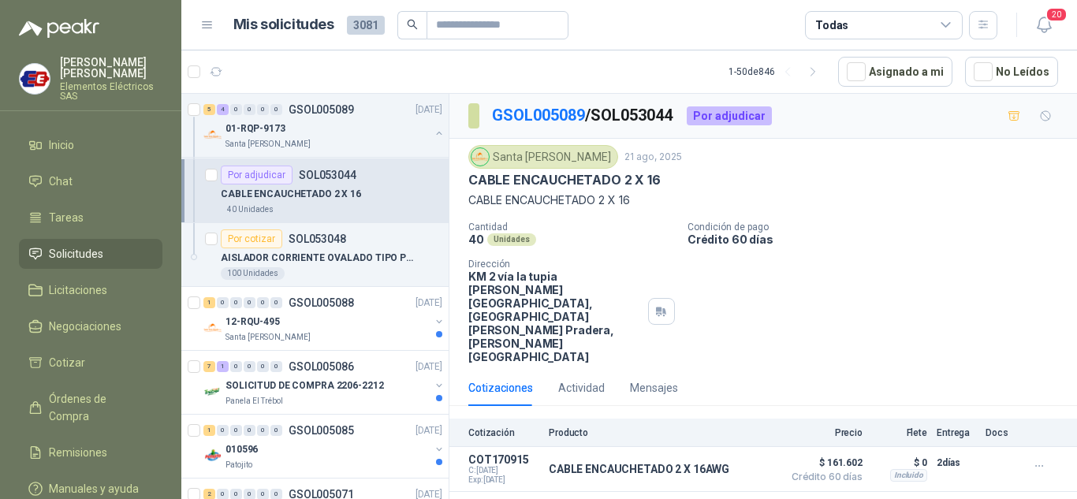
scroll to position [867, 0]
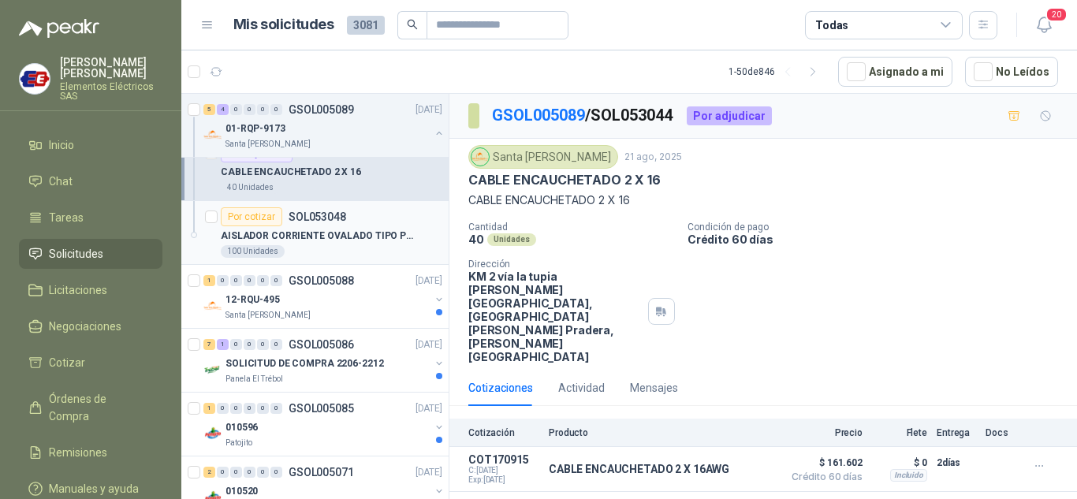
click at [262, 234] on p "AISLADOR CORRIENTE OVALADO TIPO PERA" at bounding box center [319, 236] width 196 height 15
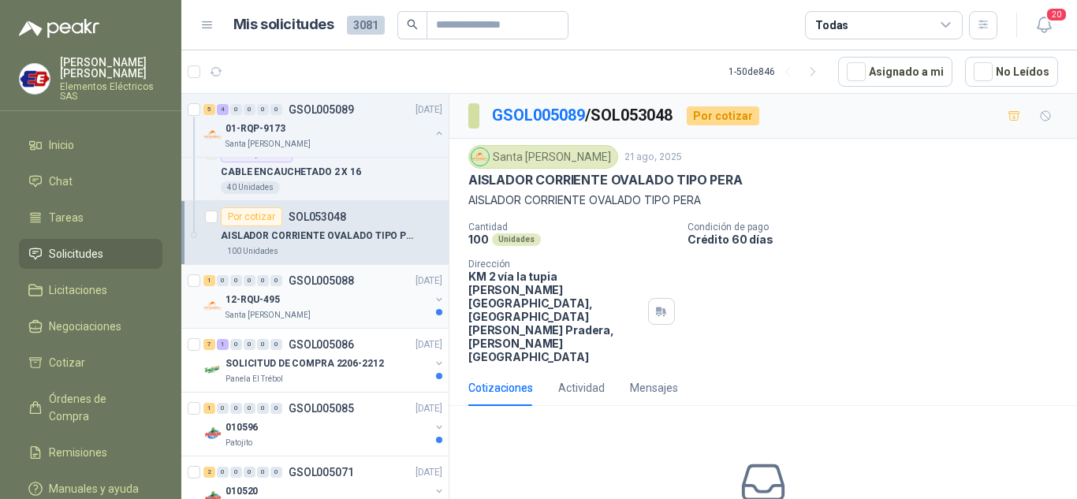
click at [242, 295] on p "12-RQU-495" at bounding box center [253, 300] width 54 height 15
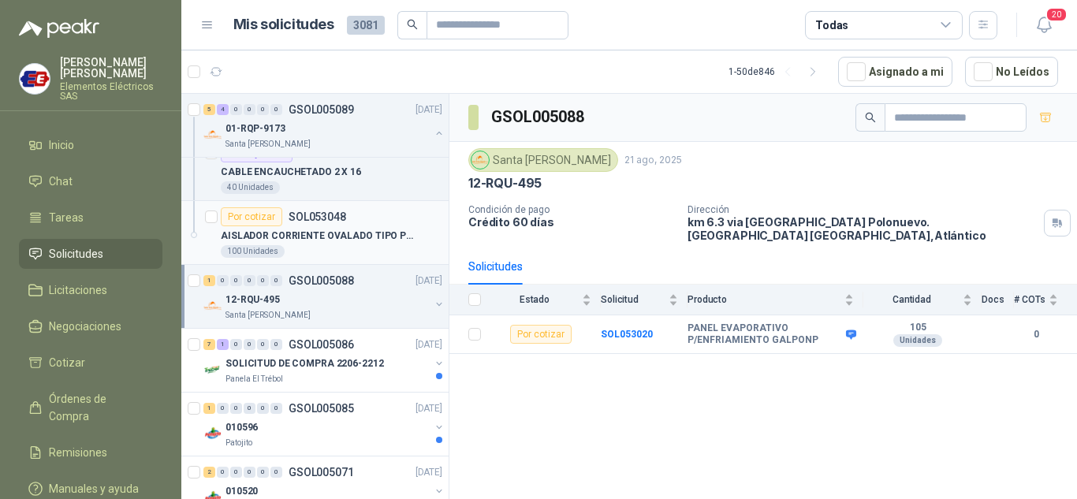
click at [293, 222] on p "SOL053048" at bounding box center [318, 216] width 58 height 11
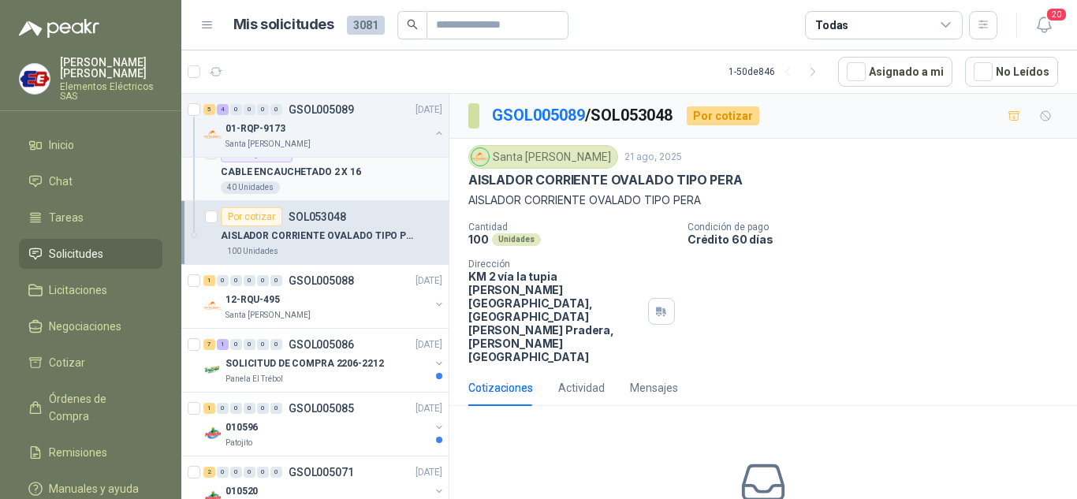
click at [287, 183] on div "40 Unidades" at bounding box center [332, 187] width 222 height 13
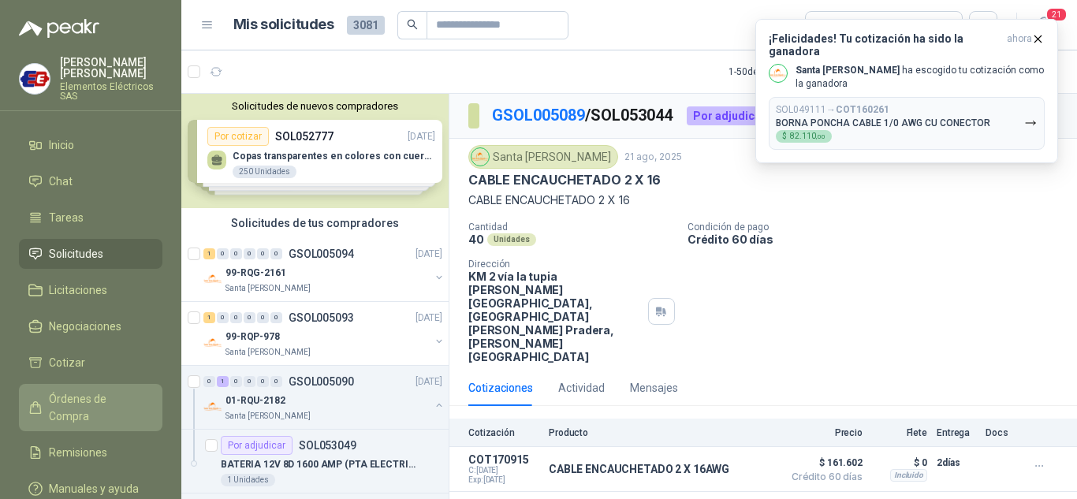
click at [78, 394] on span "Órdenes de Compra" at bounding box center [98, 407] width 99 height 35
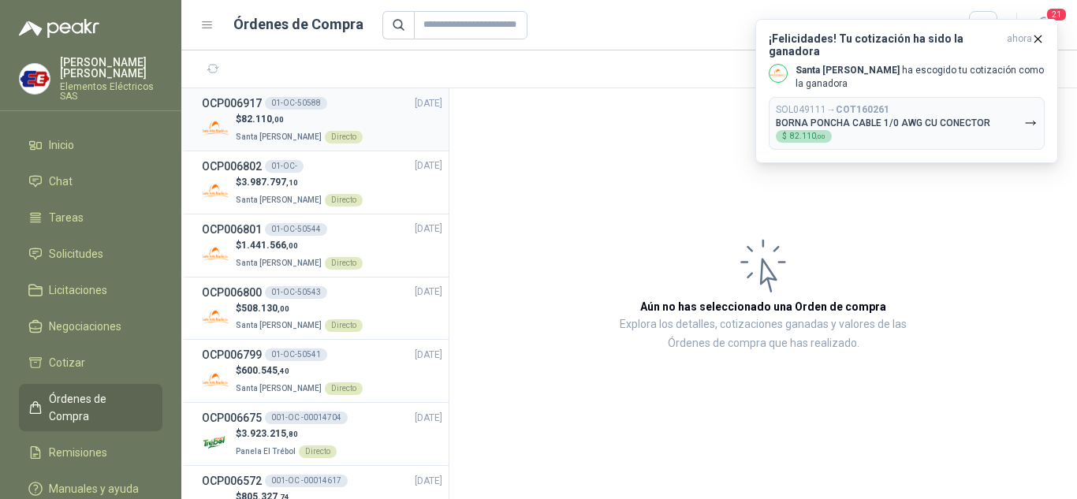
click at [257, 113] on p "$ 82.110 ,00" at bounding box center [299, 119] width 127 height 15
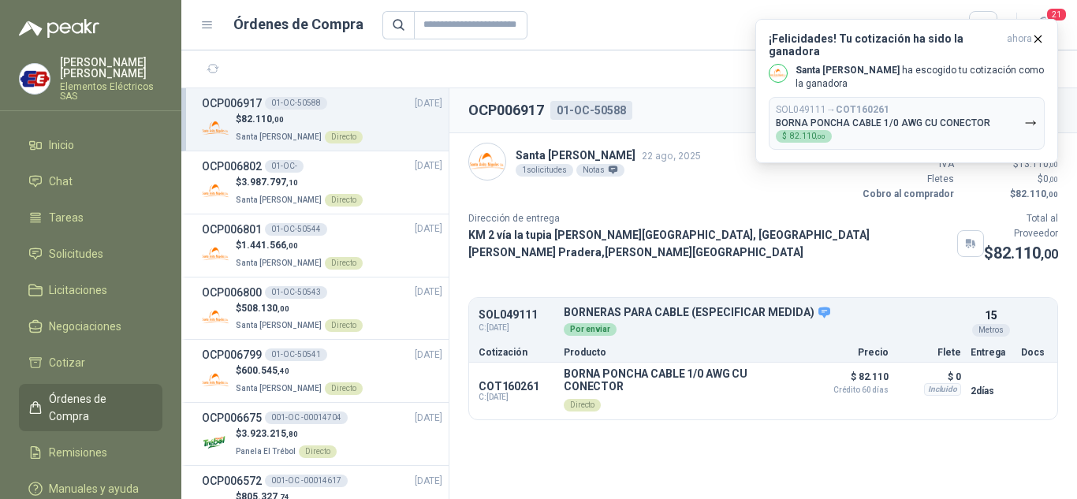
click at [741, 181] on div "Santa [PERSON_NAME] 22 ago, 2025 1 solicitudes Notas Valor Bruto $ 69.000 ,00 I…" at bounding box center [763, 172] width 590 height 59
click at [1033, 35] on icon "button" at bounding box center [1037, 38] width 13 height 13
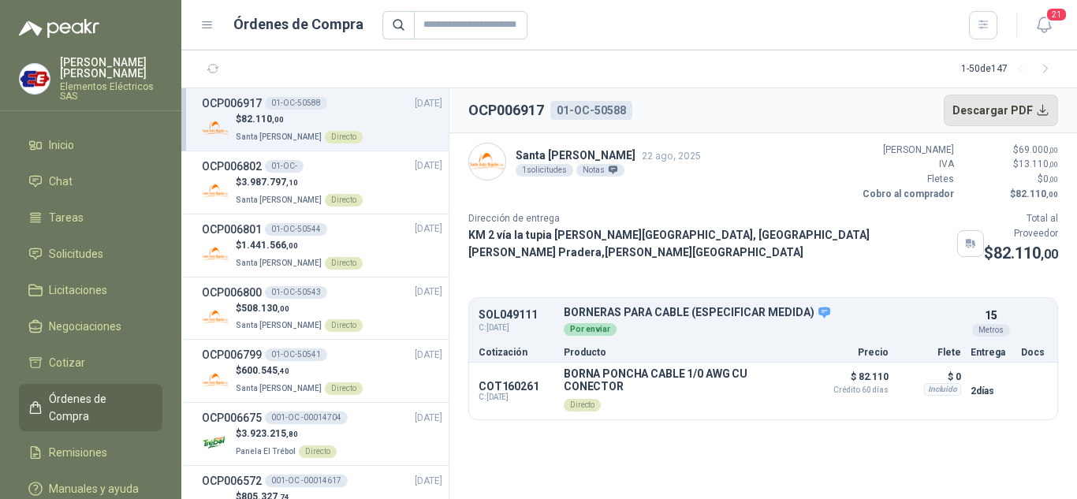
click at [991, 97] on button "Descargar PDF" at bounding box center [1001, 111] width 115 height 32
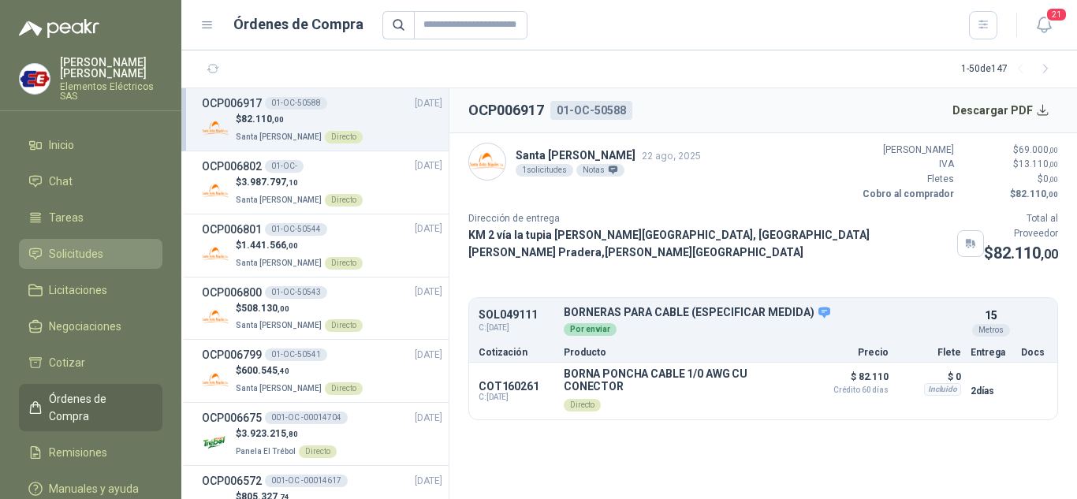
click at [77, 247] on span "Solicitudes" at bounding box center [76, 253] width 54 height 17
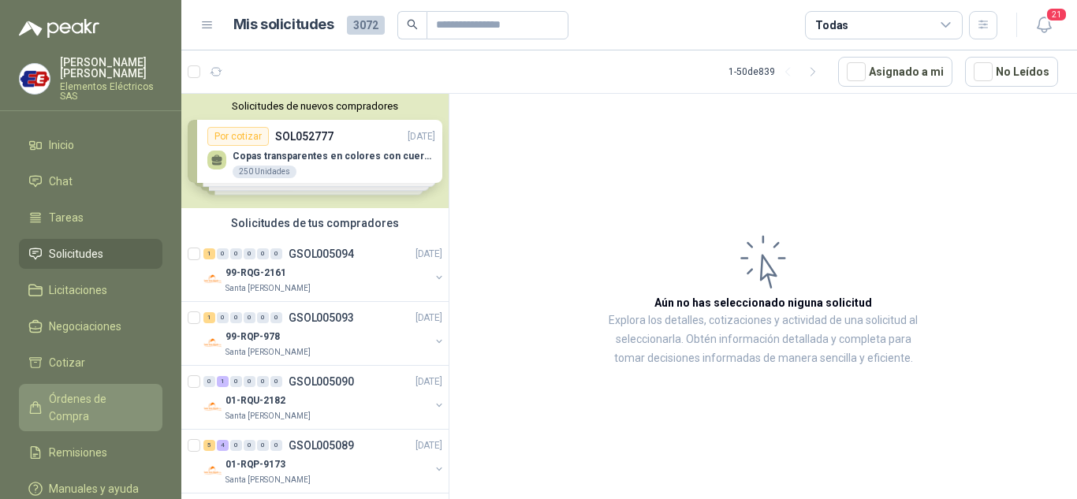
click at [80, 401] on span "Órdenes de Compra" at bounding box center [98, 407] width 99 height 35
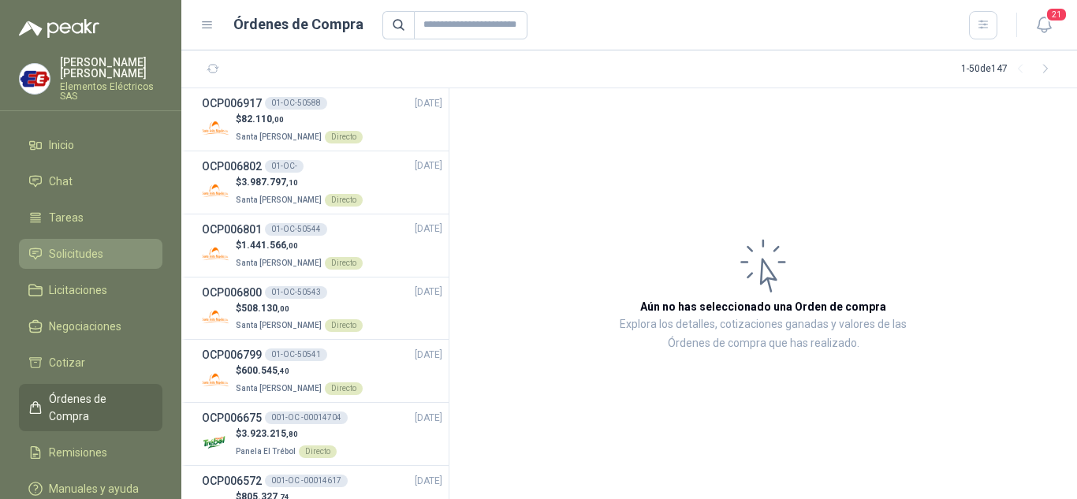
click at [84, 251] on span "Solicitudes" at bounding box center [76, 253] width 54 height 17
